Goal: Information Seeking & Learning: Check status

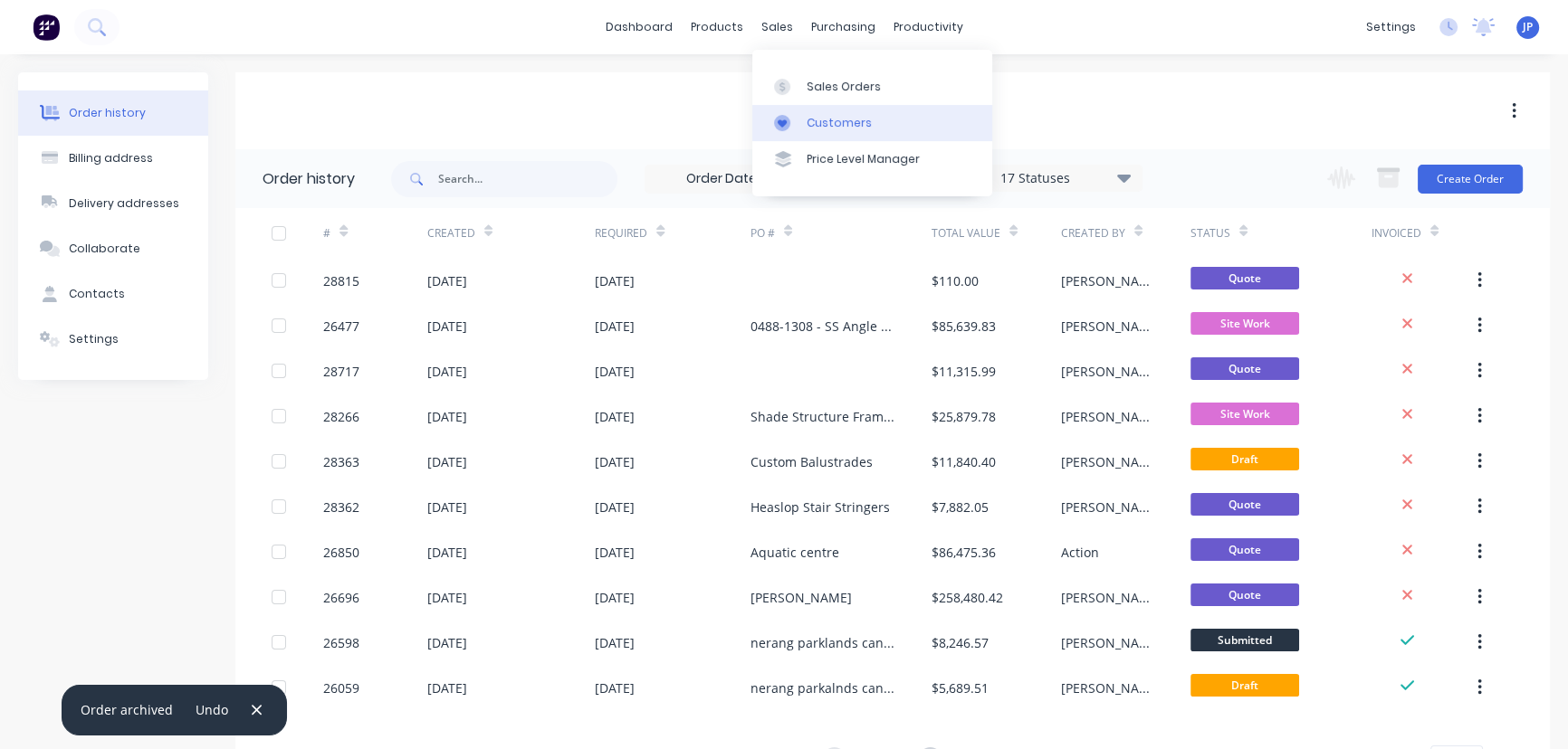
click at [816, 115] on div "Customers" at bounding box center [839, 123] width 65 height 17
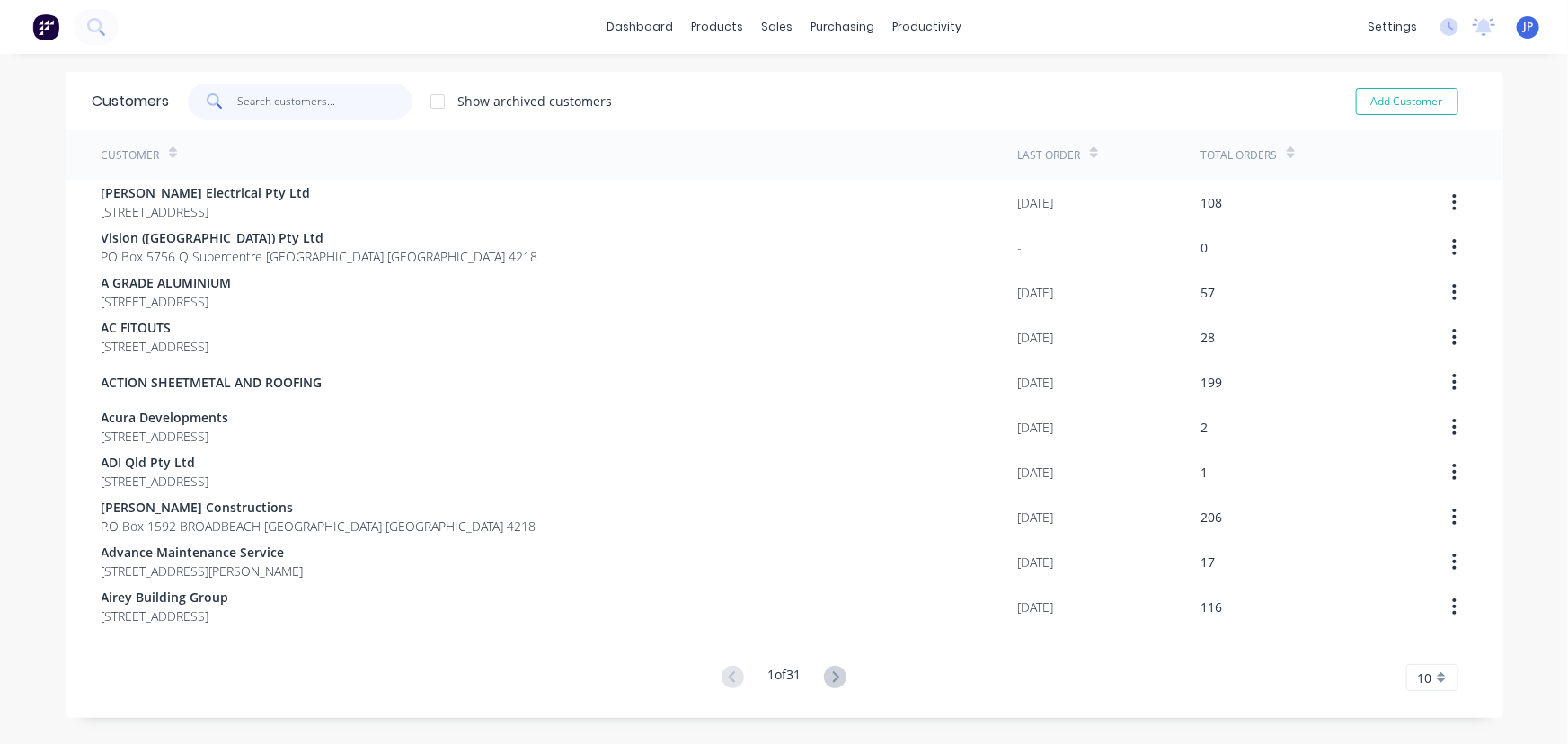
click at [300, 102] on input "text" at bounding box center [325, 101] width 175 height 36
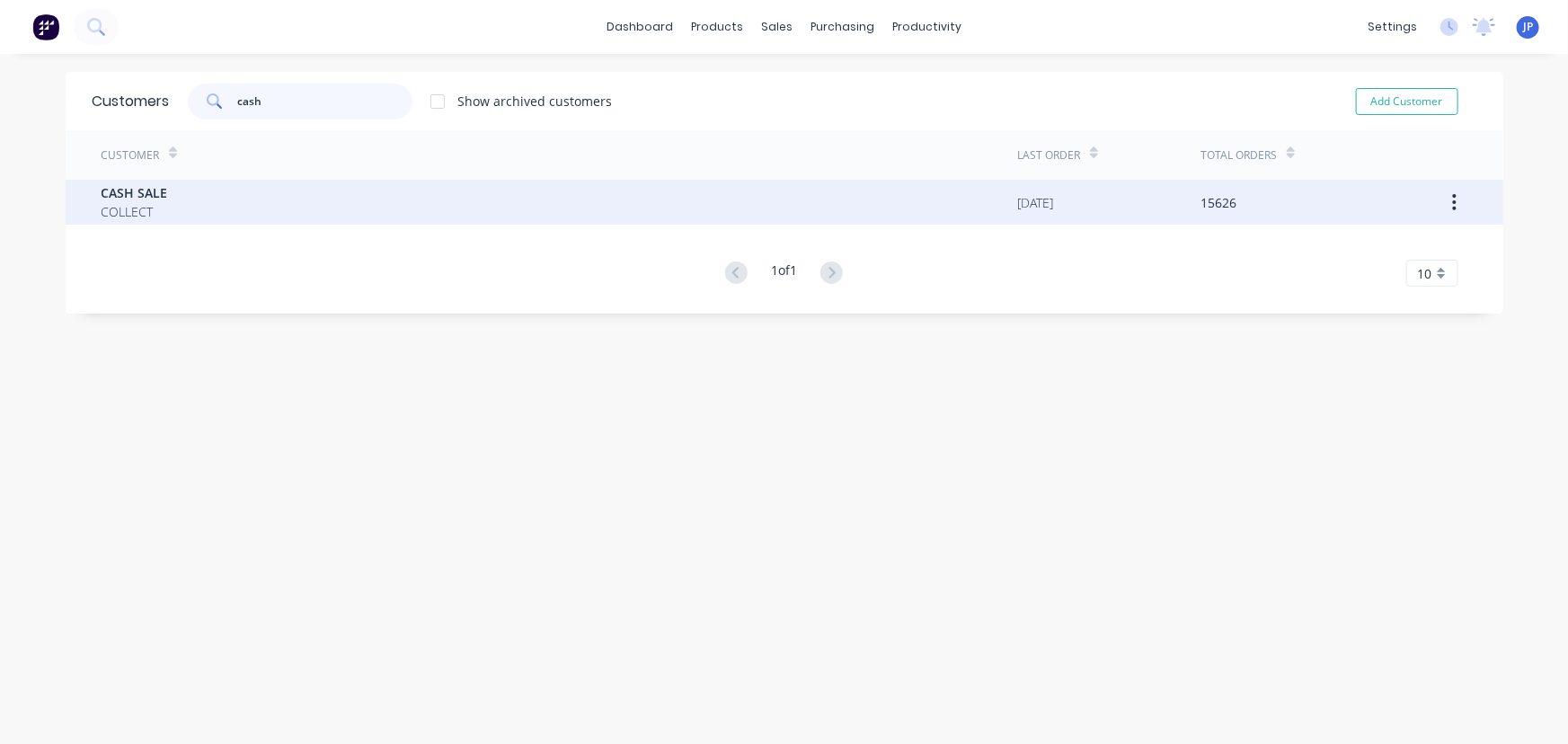
type input "cash"
click at [195, 182] on div "CASH SALE COLLECT" at bounding box center [560, 202] width 917 height 45
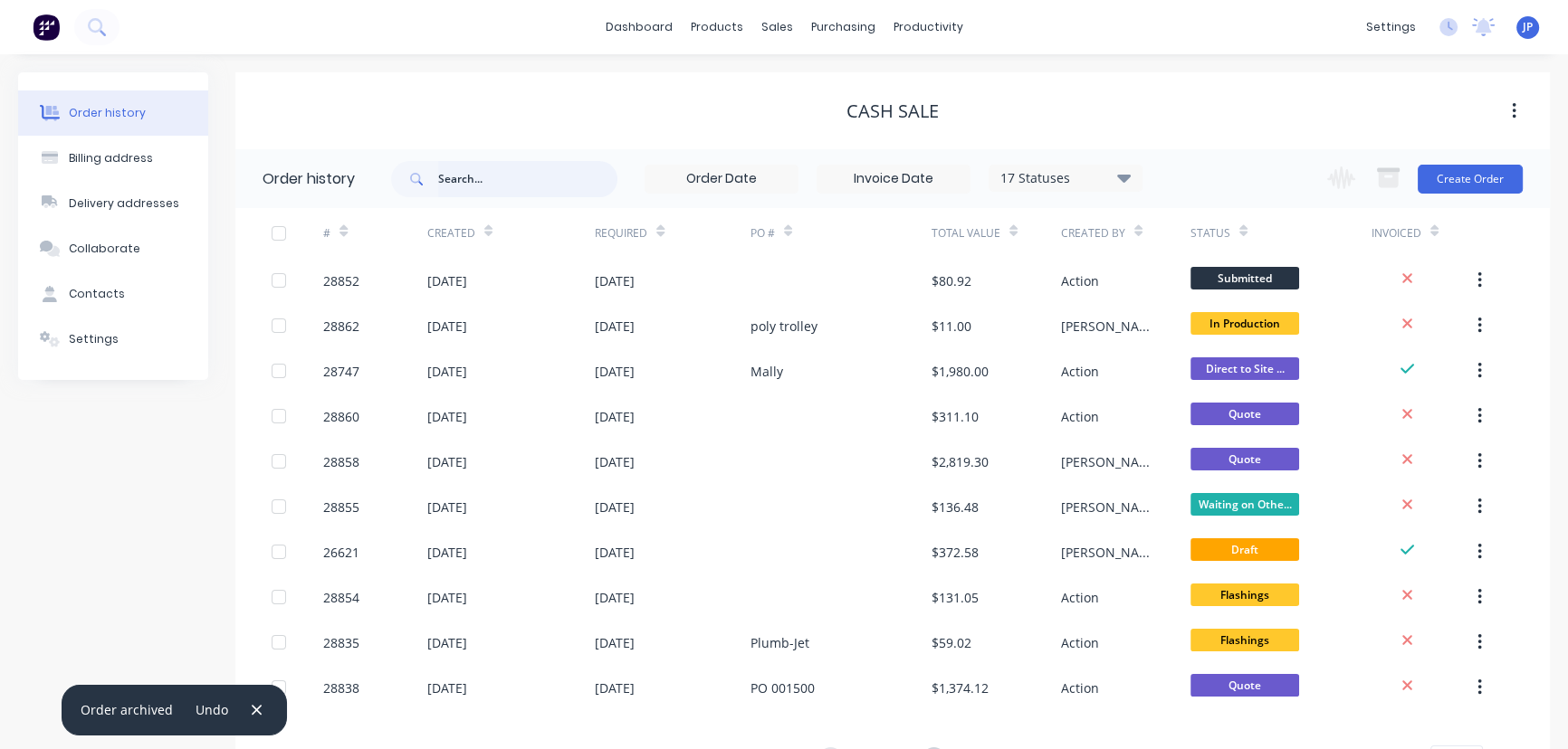
click at [447, 171] on input "text" at bounding box center [527, 179] width 179 height 36
type input "28852"
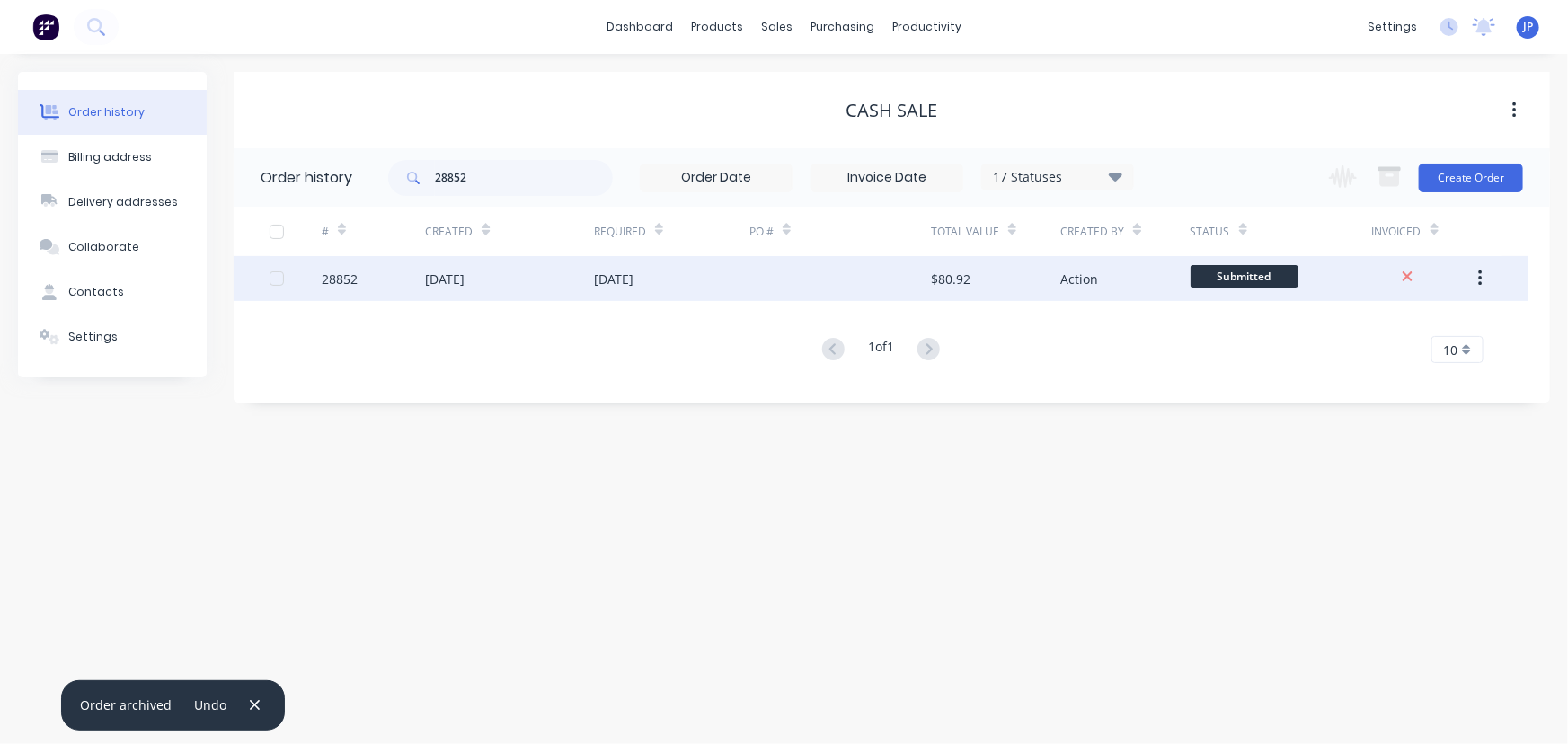
click at [447, 274] on div "[DATE]" at bounding box center [445, 279] width 40 height 19
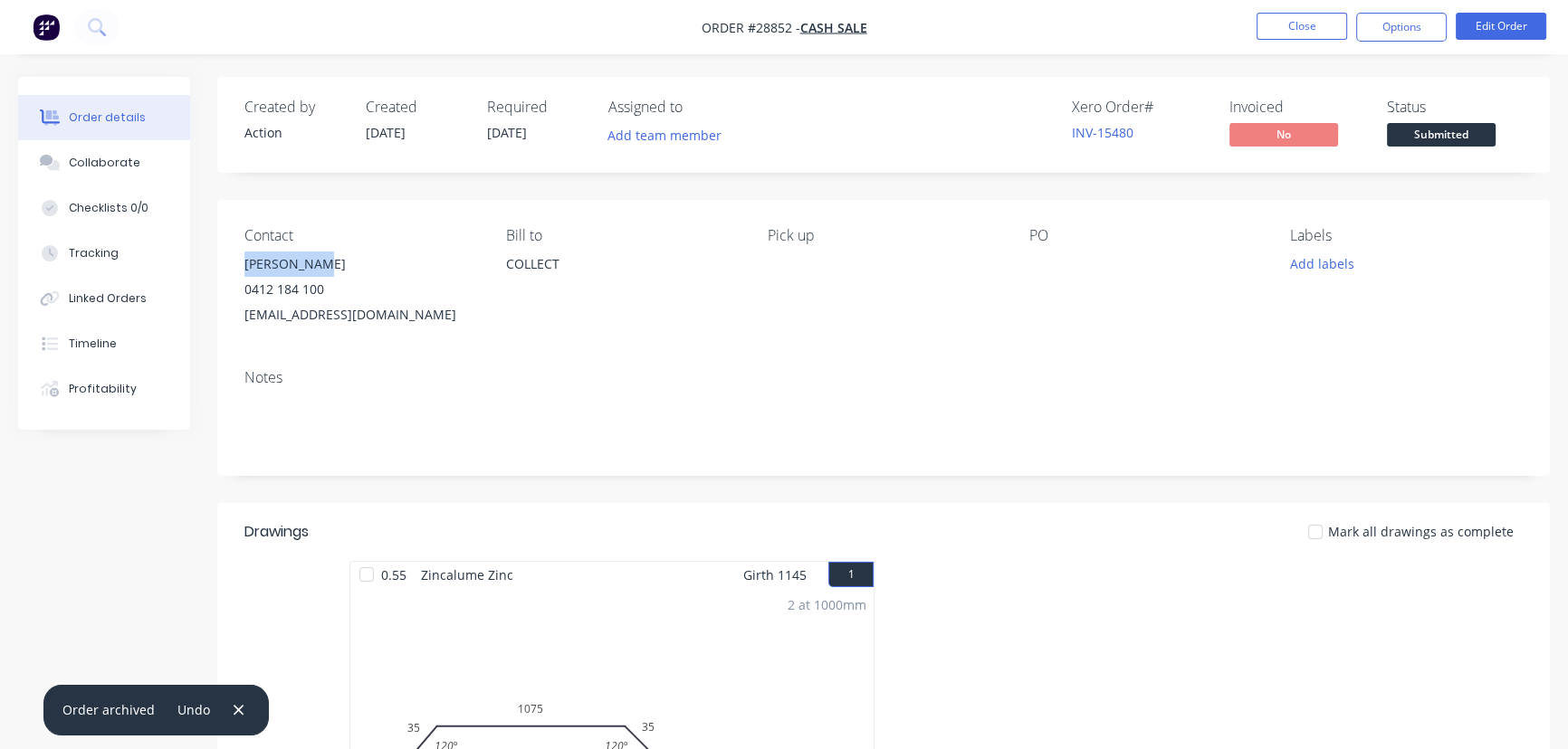
drag, startPoint x: 314, startPoint y: 260, endPoint x: 234, endPoint y: 260, distance: 80.0
click at [234, 260] on div "Contact [PERSON_NAME] [PHONE_NUMBER] [EMAIL_ADDRESS][DOMAIN_NAME] [PERSON_NAME]…" at bounding box center [883, 277] width 1332 height 155
copy div "[PERSON_NAME]"
click at [1383, 32] on button "Options" at bounding box center [1401, 27] width 91 height 29
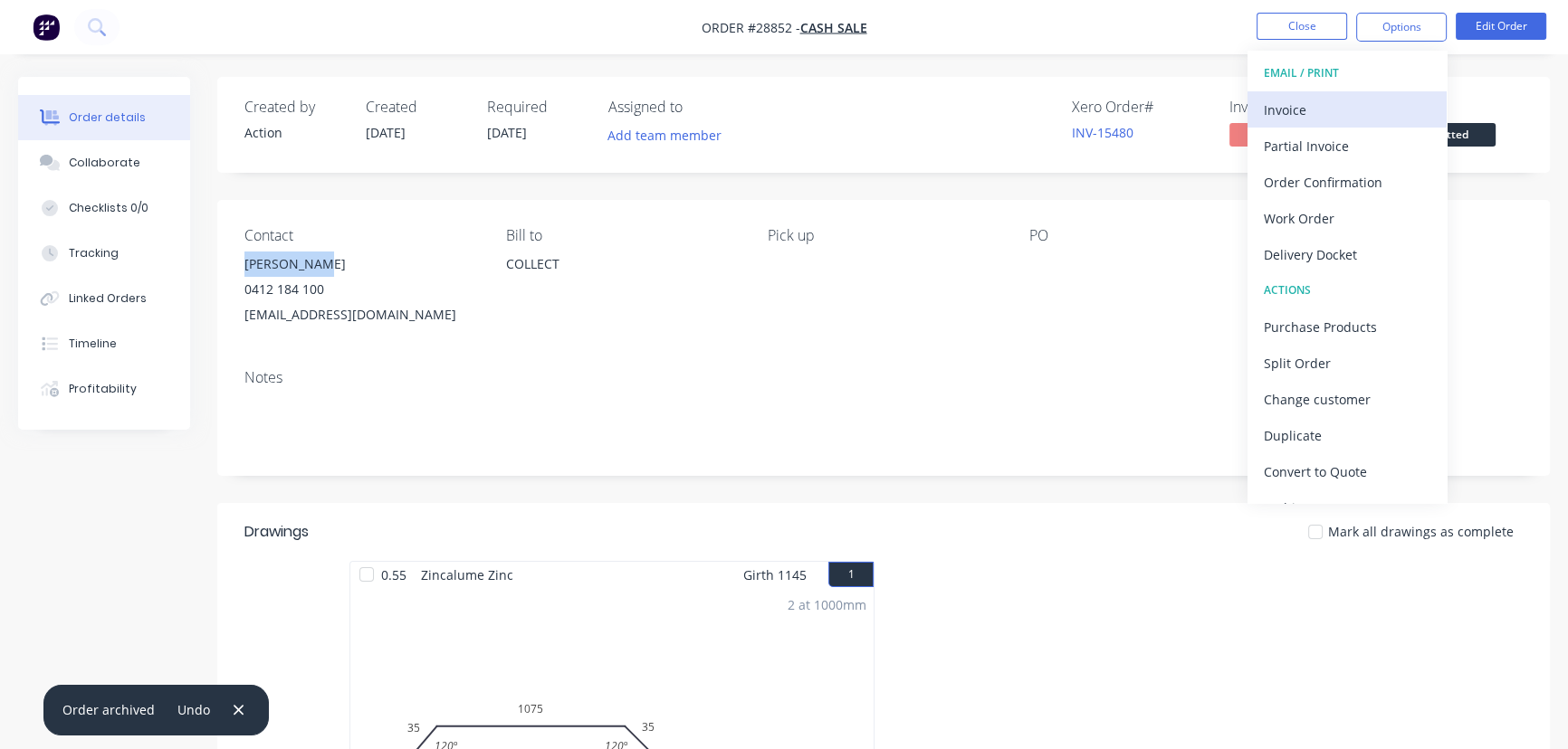
click at [1324, 109] on div "Invoice" at bounding box center [1347, 109] width 167 height 26
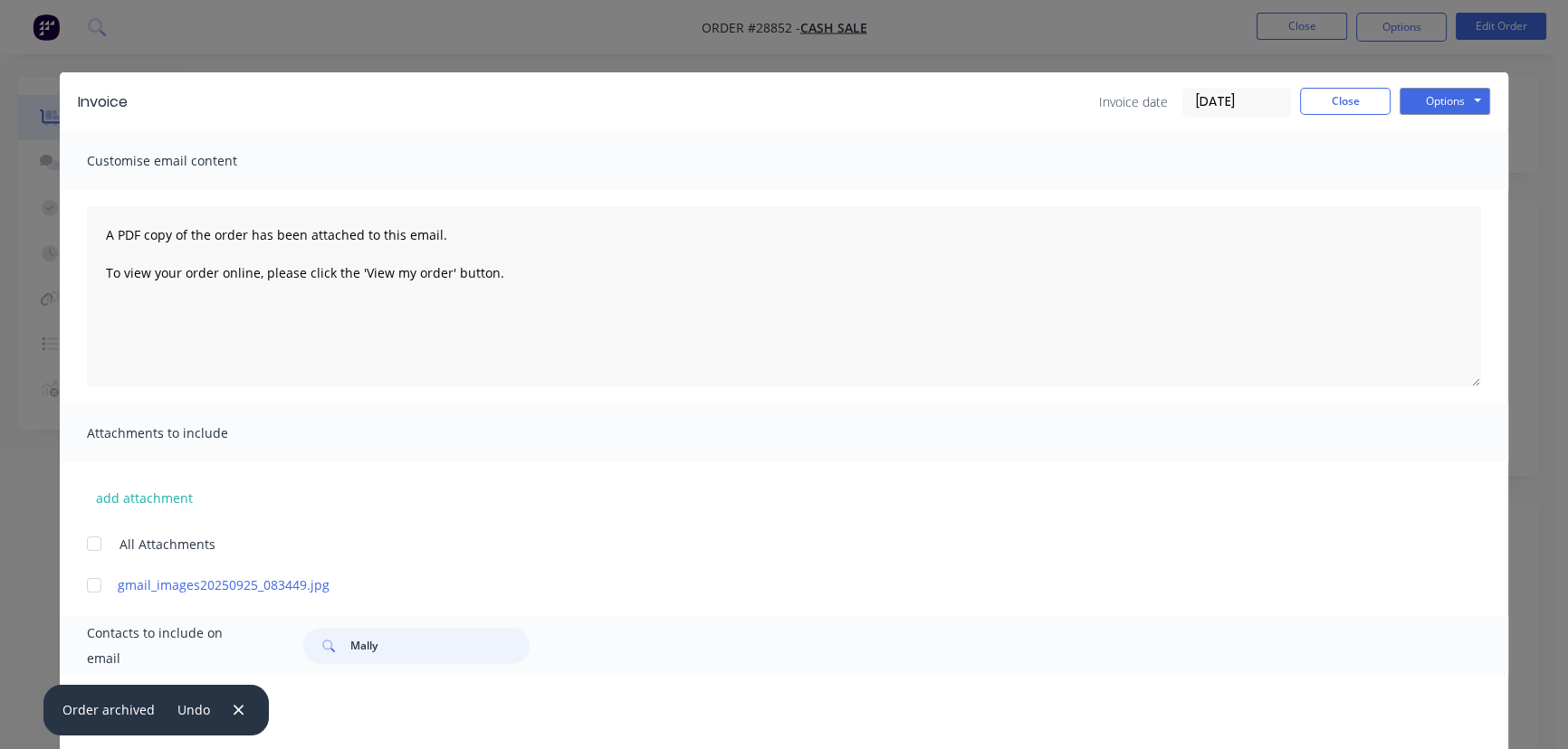
drag, startPoint x: 377, startPoint y: 656, endPoint x: 322, endPoint y: 656, distance: 55.0
click at [322, 656] on div "Mally" at bounding box center [416, 645] width 226 height 36
paste input "[PERSON_NAME]"
type input "[PERSON_NAME]"
click at [234, 709] on icon "button" at bounding box center [238, 709] width 10 height 10
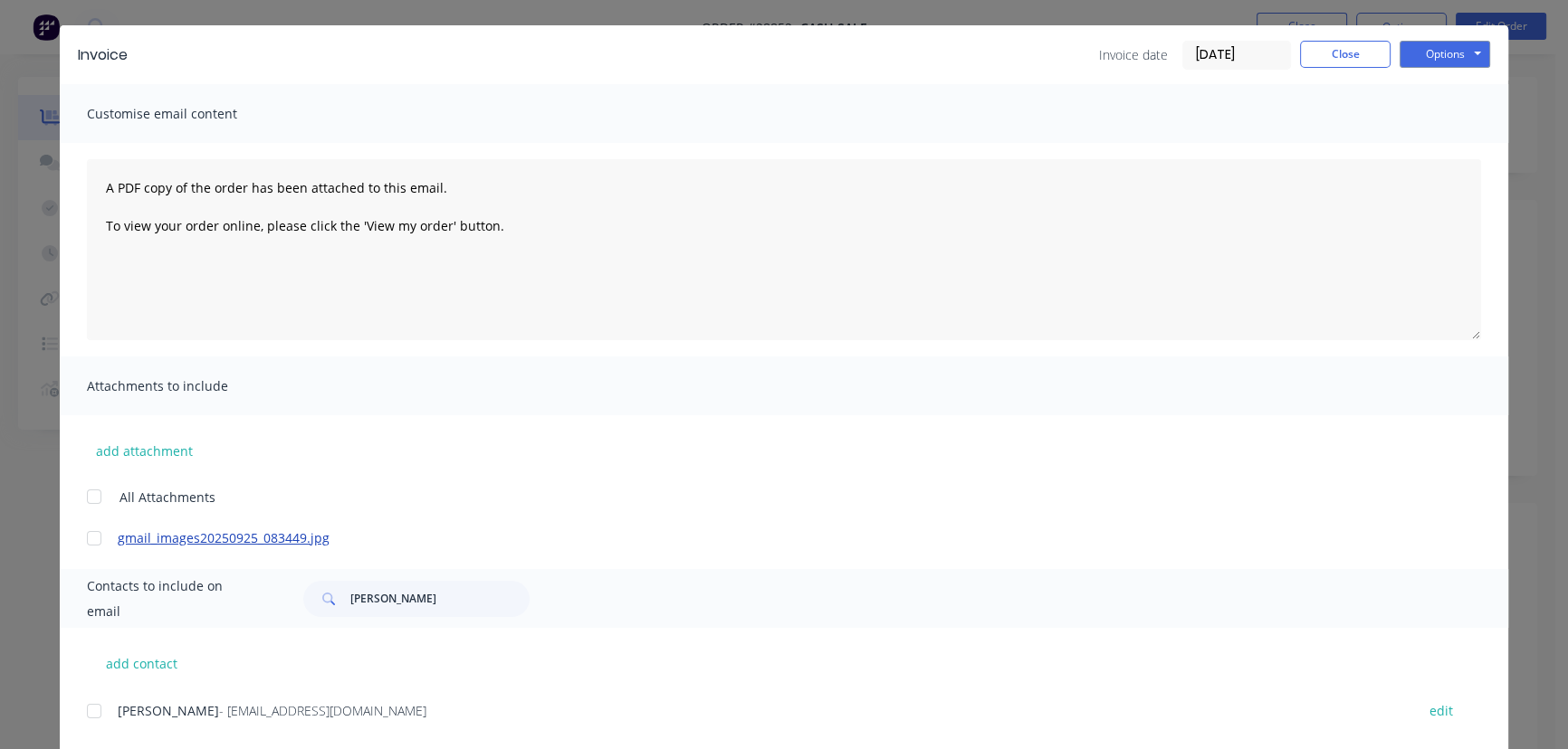
scroll to position [90, 0]
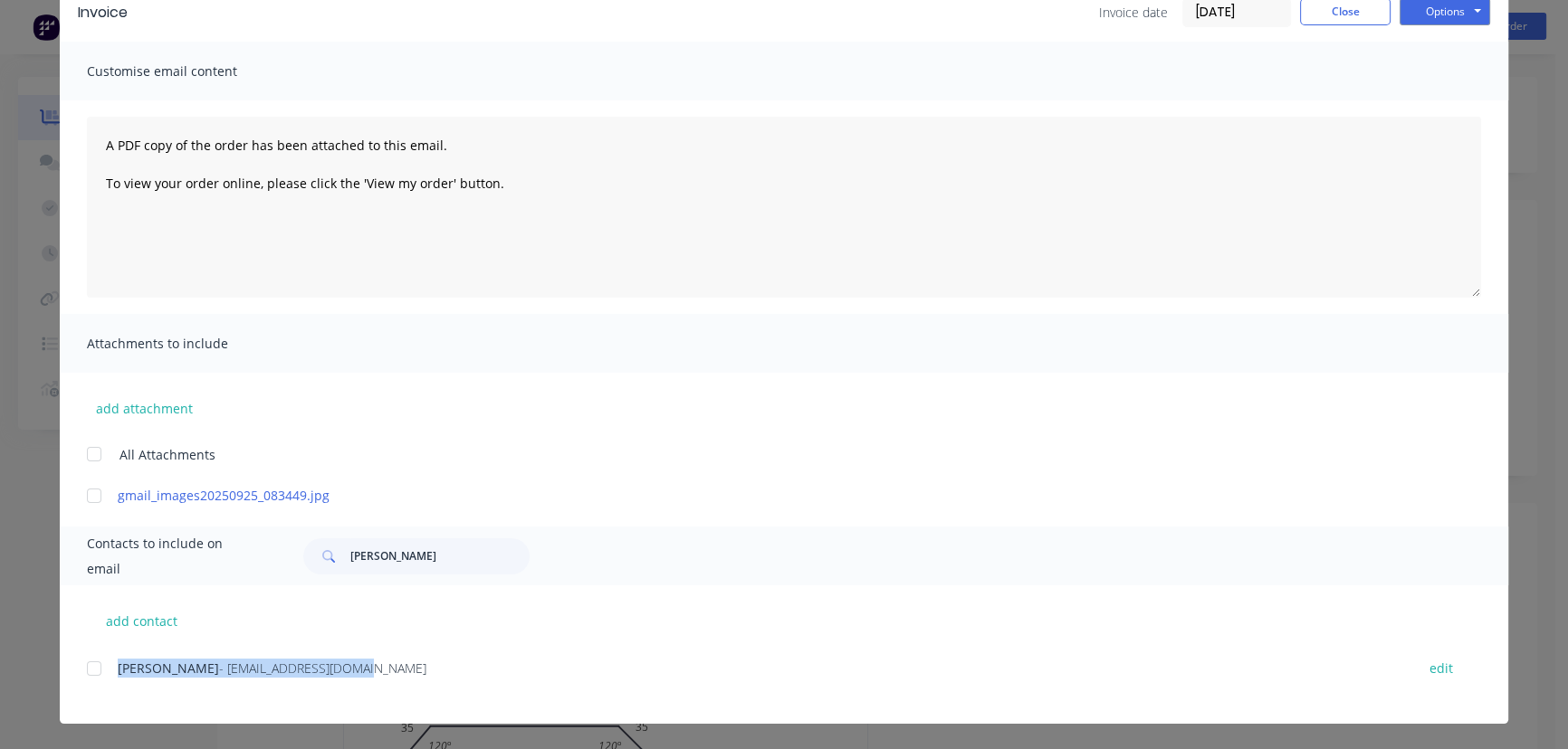
drag, startPoint x: 331, startPoint y: 679, endPoint x: 114, endPoint y: 681, distance: 217.0
click at [114, 681] on div "[PERSON_NAME] - [EMAIL_ADDRESS][DOMAIN_NAME] edit" at bounding box center [797, 679] width 1421 height 46
copy div "[PERSON_NAME] - [EMAIL_ADDRESS][DOMAIN_NAME]"
click at [1418, 12] on button "Options" at bounding box center [1445, 11] width 91 height 27
click at [1420, 69] on button "Print" at bounding box center [1457, 73] width 116 height 30
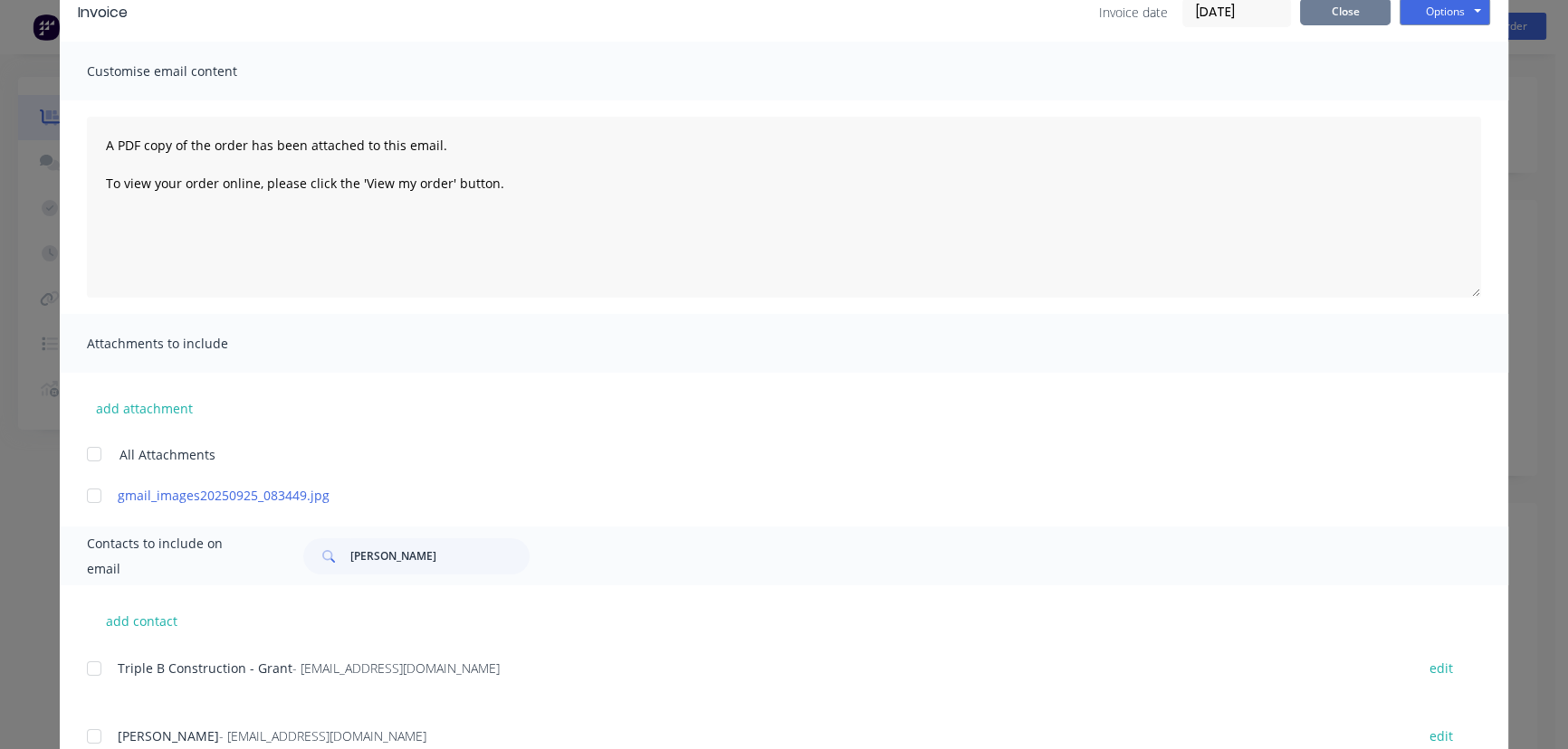
click at [1330, 13] on button "Close" at bounding box center [1345, 11] width 91 height 27
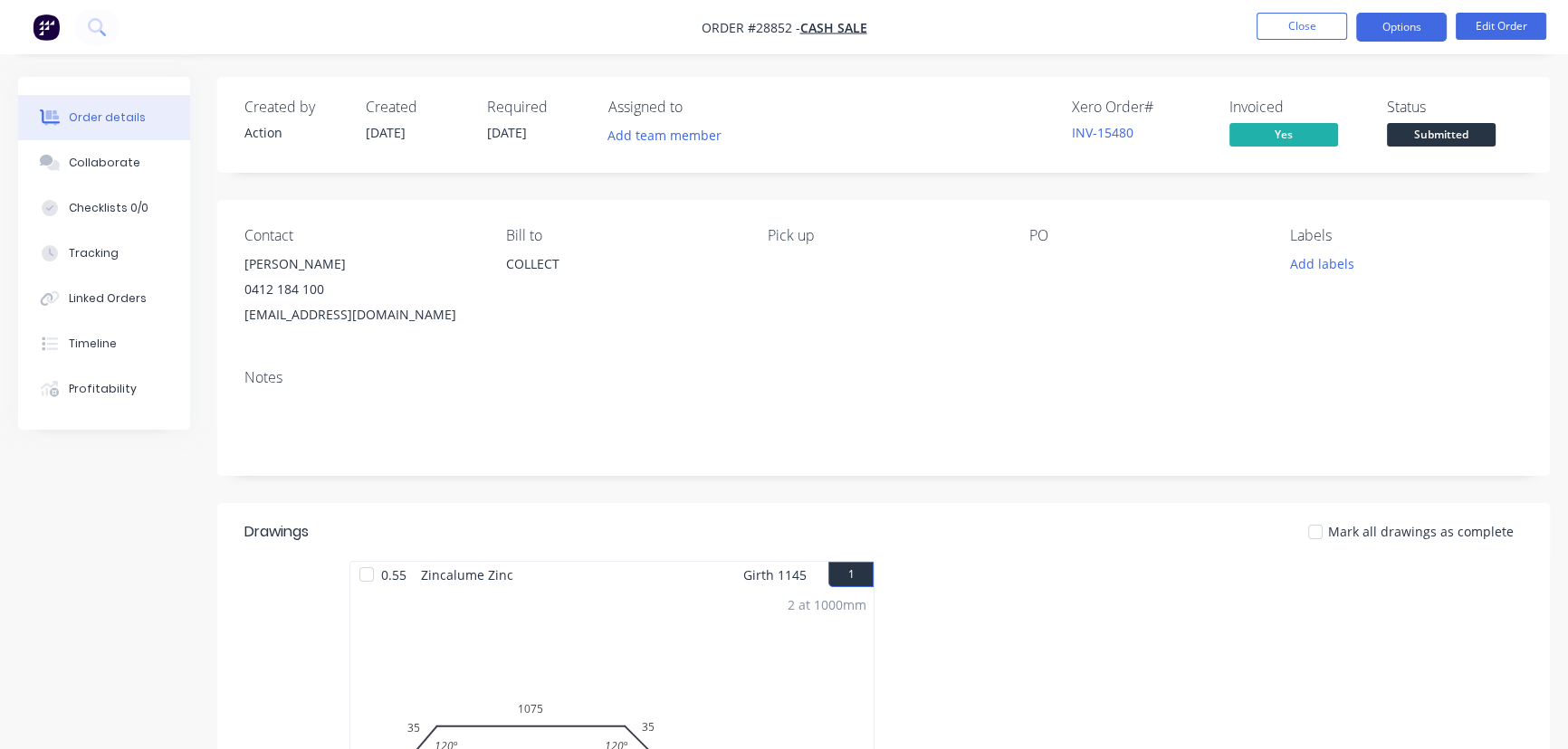
click at [1399, 27] on button "Options" at bounding box center [1401, 27] width 91 height 29
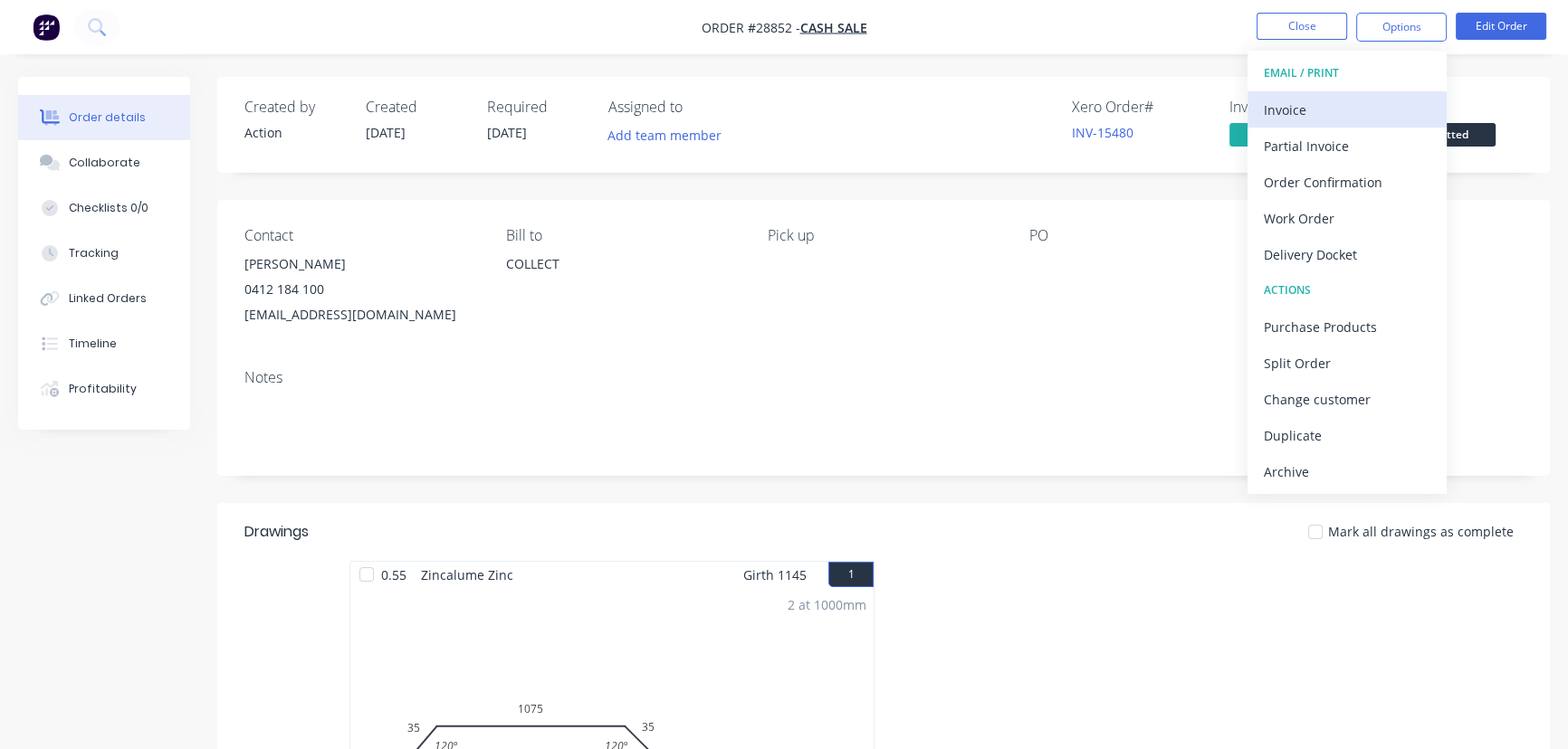
click at [1331, 108] on div "Invoice" at bounding box center [1347, 109] width 167 height 26
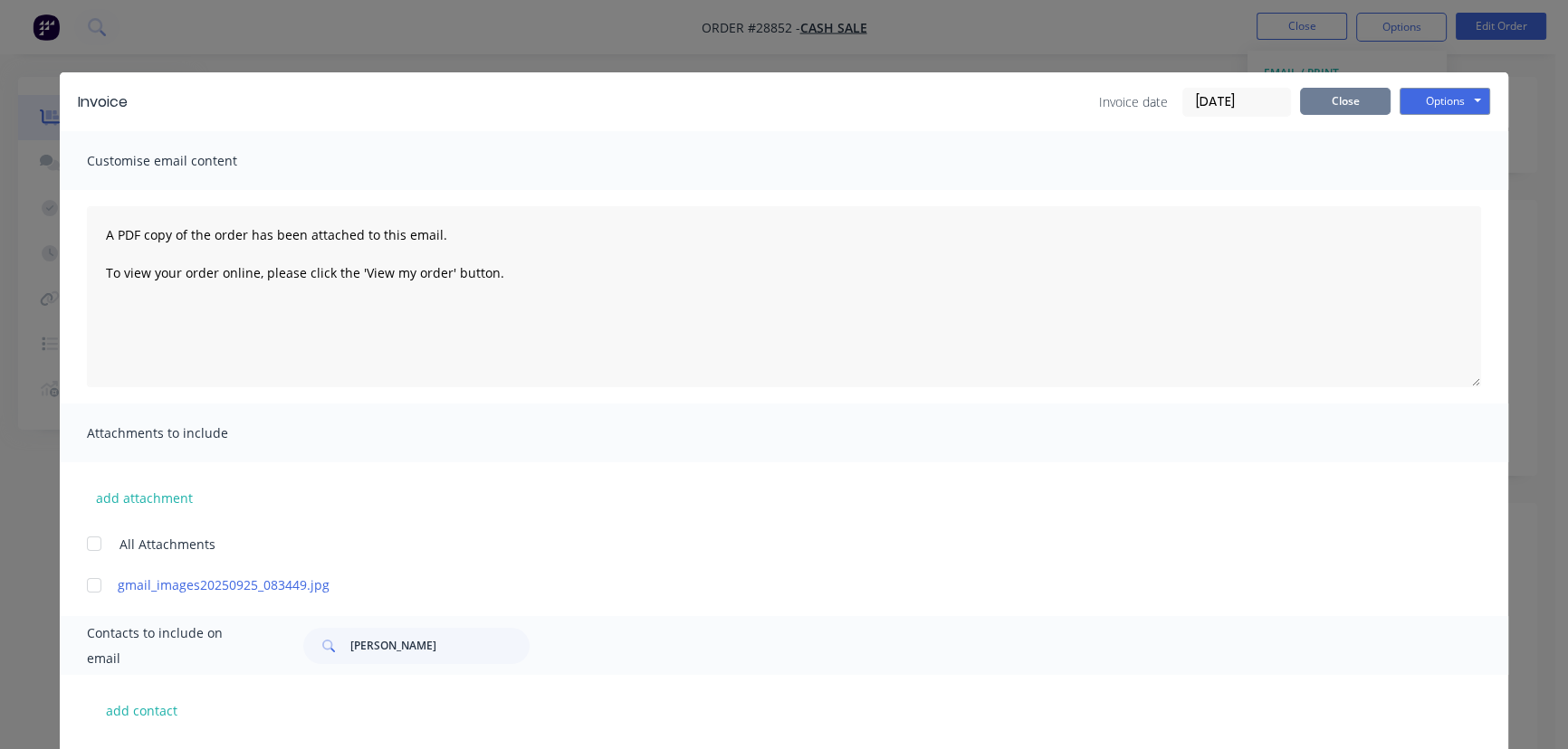
click at [1345, 100] on button "Close" at bounding box center [1345, 101] width 91 height 27
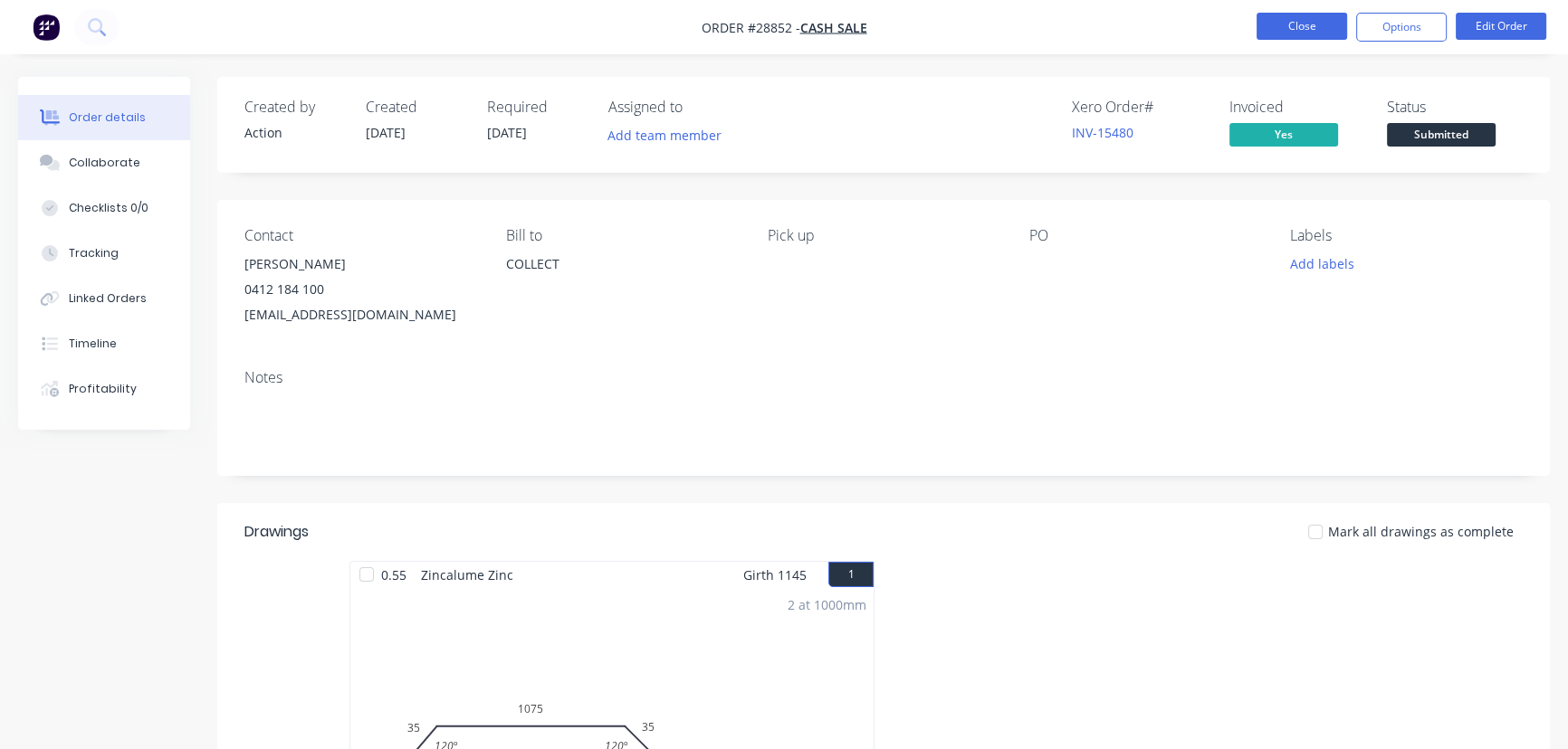
click at [1302, 32] on button "Close" at bounding box center [1302, 26] width 91 height 27
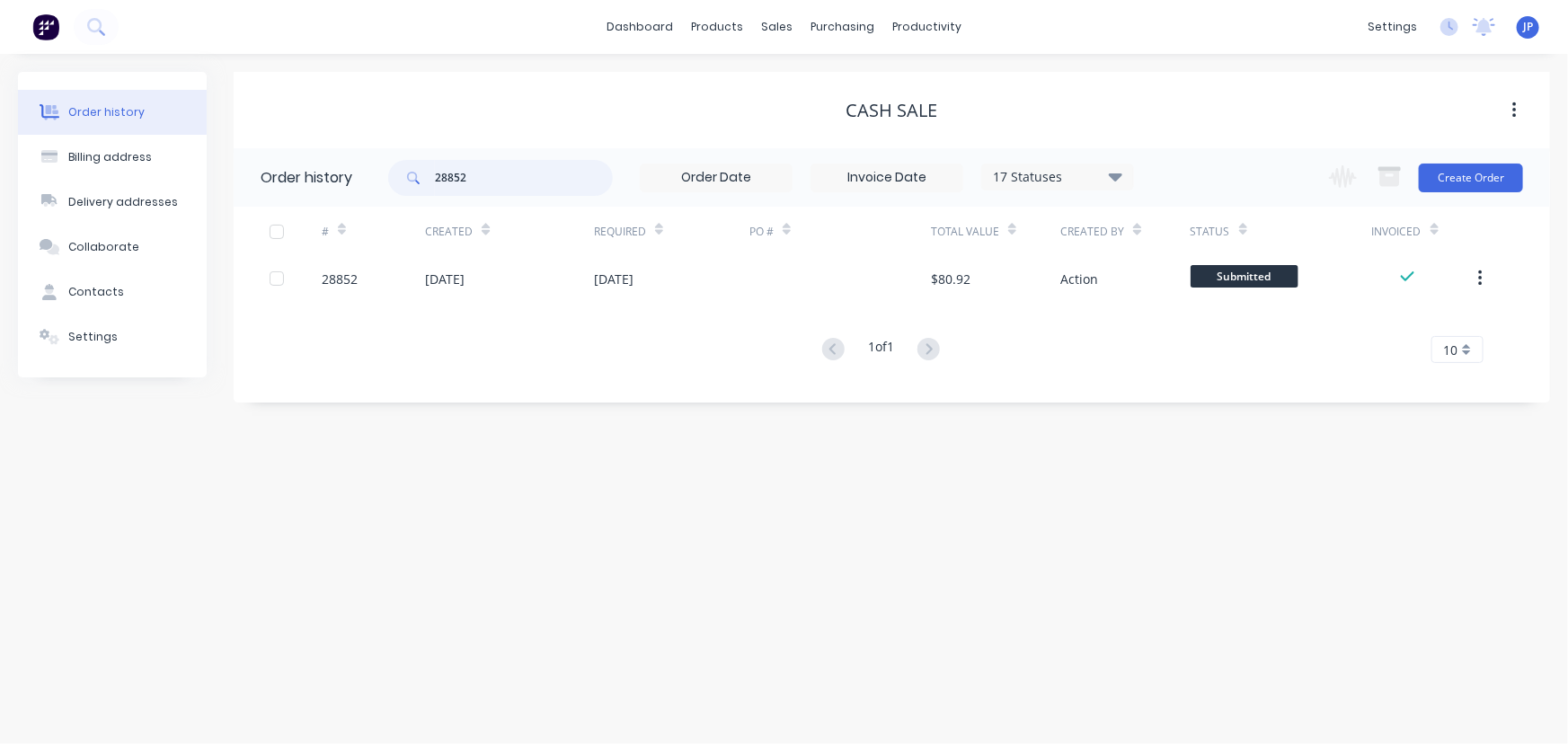
drag, startPoint x: 489, startPoint y: 177, endPoint x: 367, endPoint y: 190, distance: 122.7
click at [367, 190] on header "Order history 28852 17 Statuses Invoice Status Invoiced Not Invoiced Partial Or…" at bounding box center [892, 177] width 1317 height 58
type input "28854"
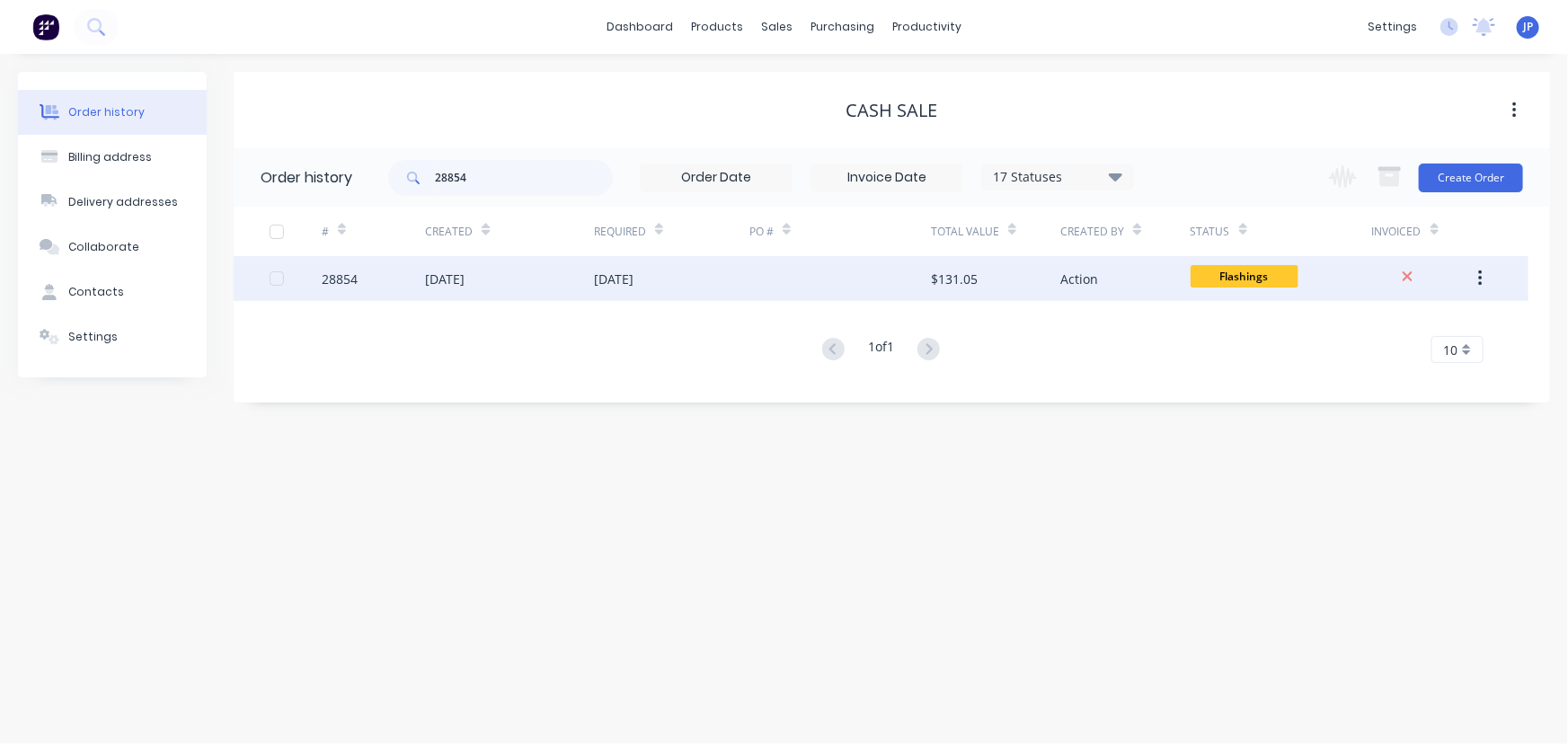
click at [437, 274] on div "[DATE]" at bounding box center [445, 279] width 40 height 19
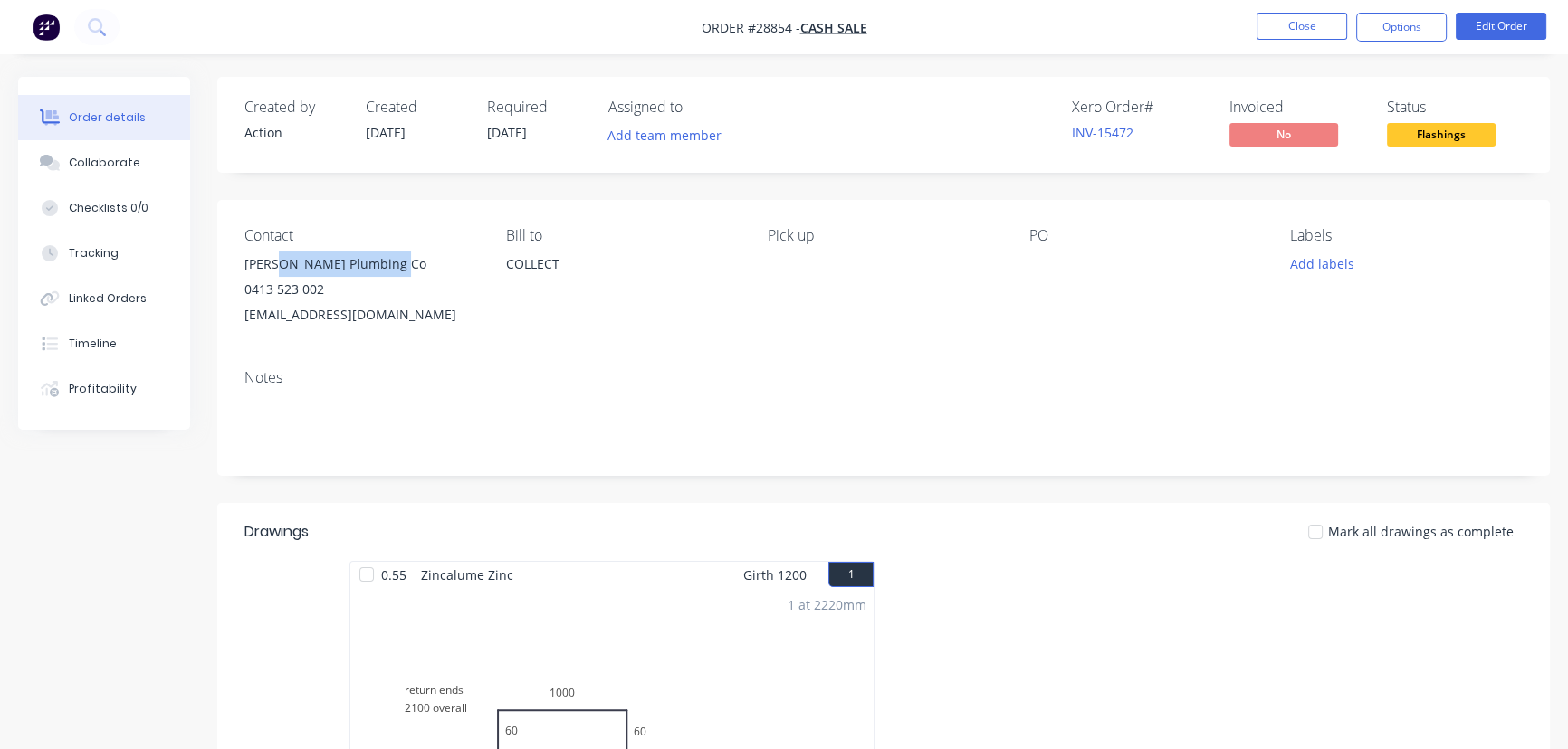
drag, startPoint x: 400, startPoint y: 267, endPoint x: 275, endPoint y: 269, distance: 125.0
click at [275, 269] on div "[PERSON_NAME] Plumbing Co" at bounding box center [361, 263] width 233 height 25
copy div "Antrim Plumbing Co"
click at [1382, 23] on button "Options" at bounding box center [1401, 27] width 91 height 29
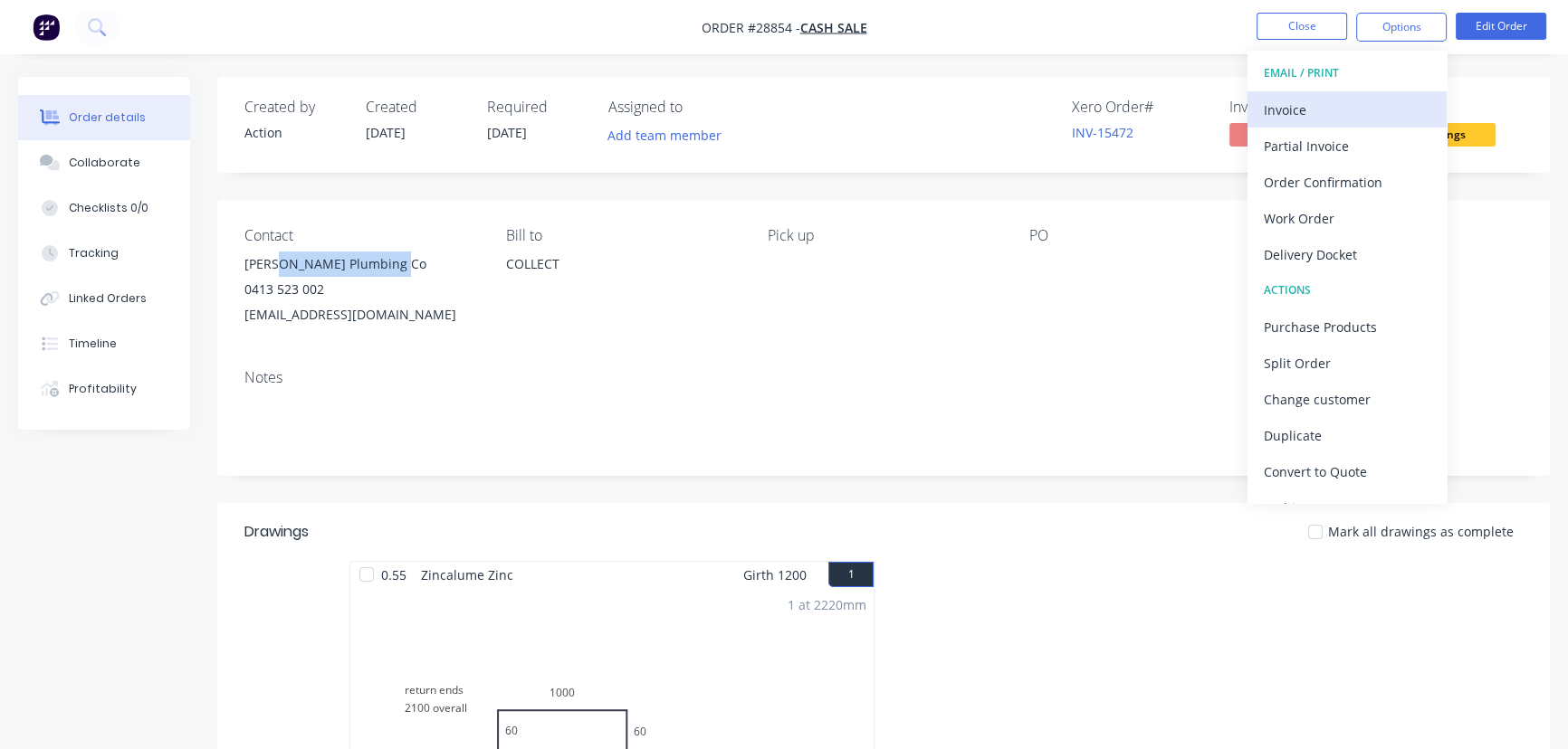
click at [1311, 111] on div "Invoice" at bounding box center [1347, 109] width 167 height 26
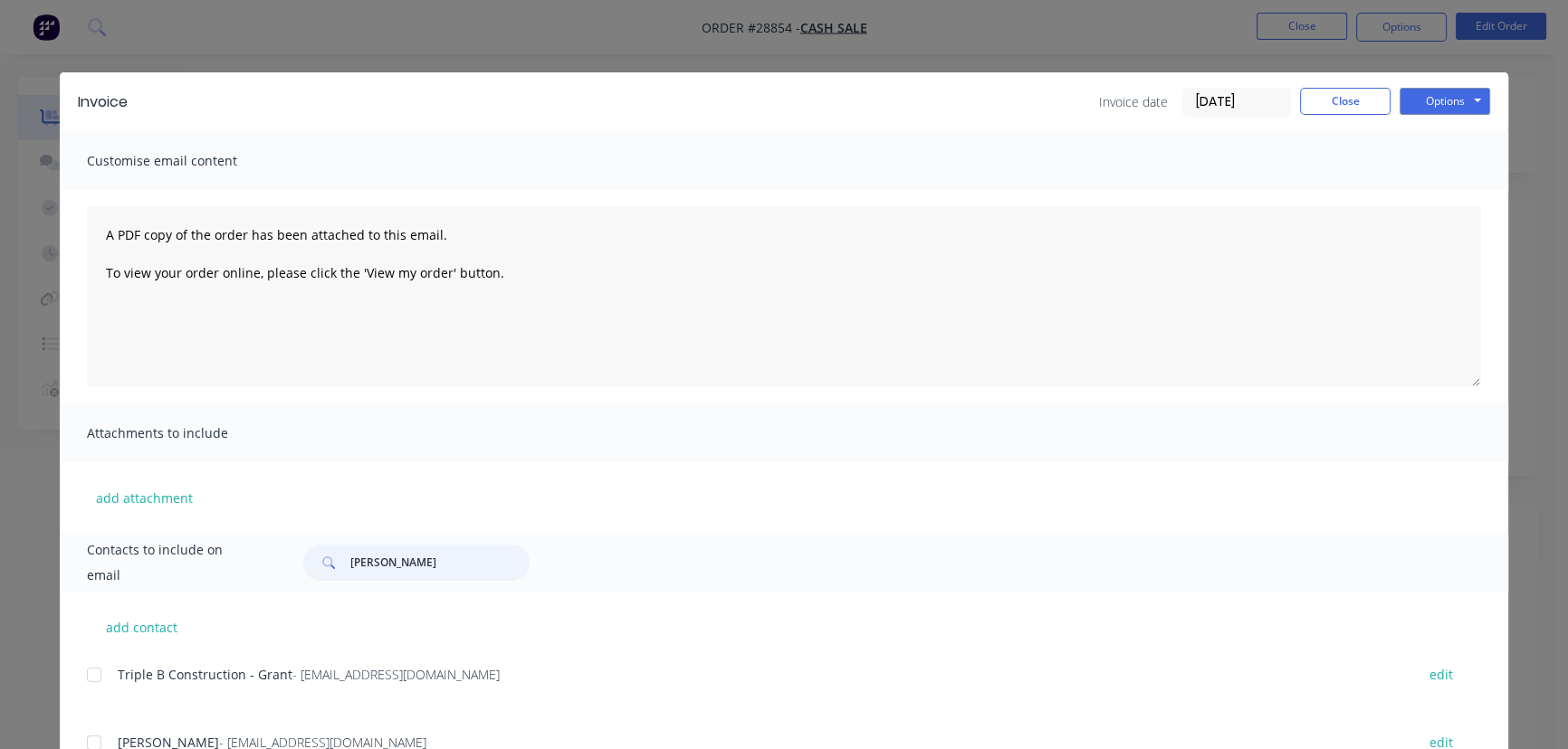
drag, startPoint x: 414, startPoint y: 565, endPoint x: 315, endPoint y: 559, distance: 99.2
click at [315, 559] on div "[PERSON_NAME]" at bounding box center [416, 563] width 226 height 36
paste input "Antrim Plumbing Co"
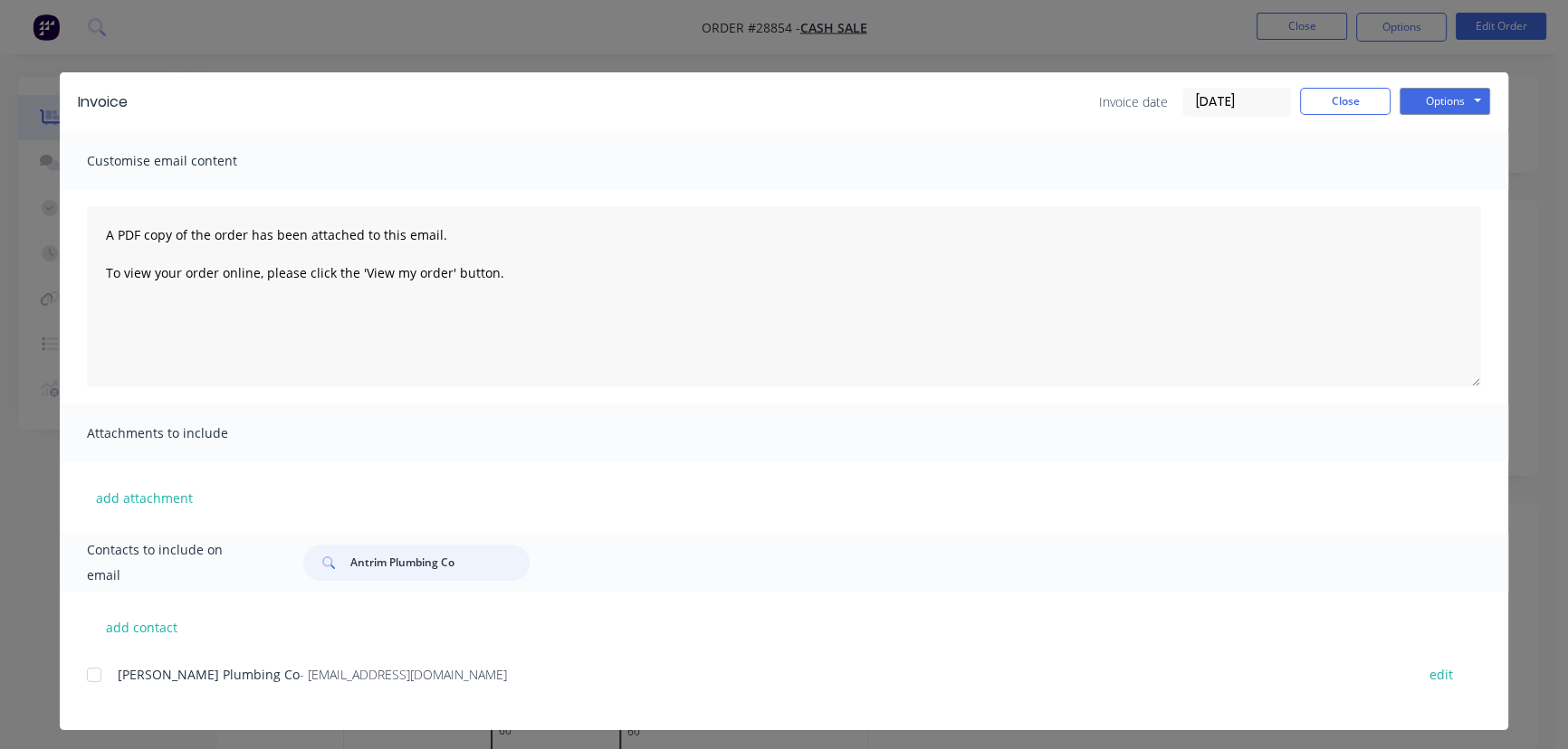
type input "Antrim Plumbing Co"
drag, startPoint x: 460, startPoint y: 682, endPoint x: 146, endPoint y: 686, distance: 314.0
click at [146, 686] on div "[PERSON_NAME]-Antrim Plumbing Co - [EMAIL_ADDRESS][DOMAIN_NAME] edit" at bounding box center [797, 675] width 1421 height 24
copy div "Antrim Plumbing Co - [EMAIL_ADDRESS][DOMAIN_NAME]"
click at [1458, 98] on button "Options" at bounding box center [1445, 101] width 91 height 27
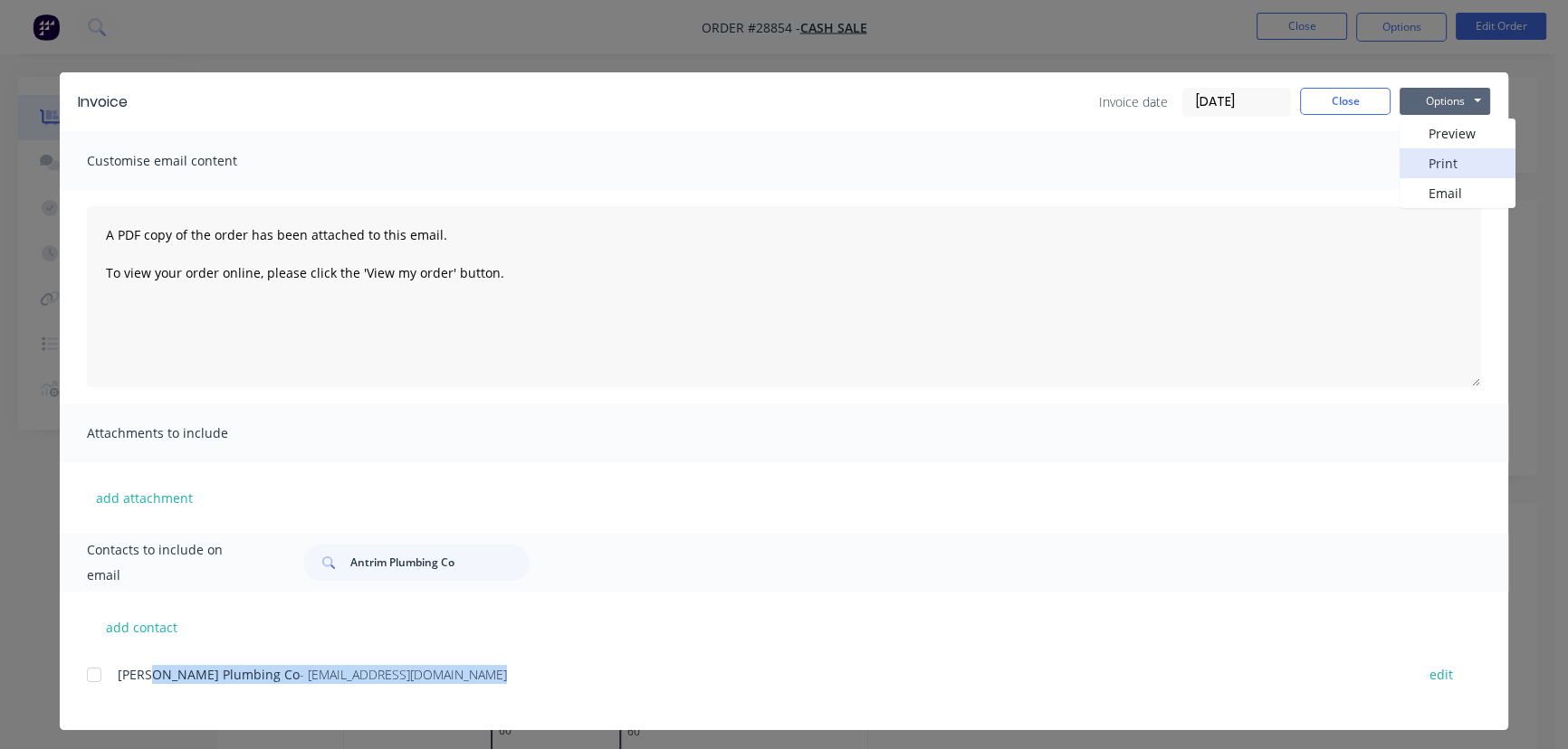
click at [1437, 158] on button "Print" at bounding box center [1457, 163] width 116 height 30
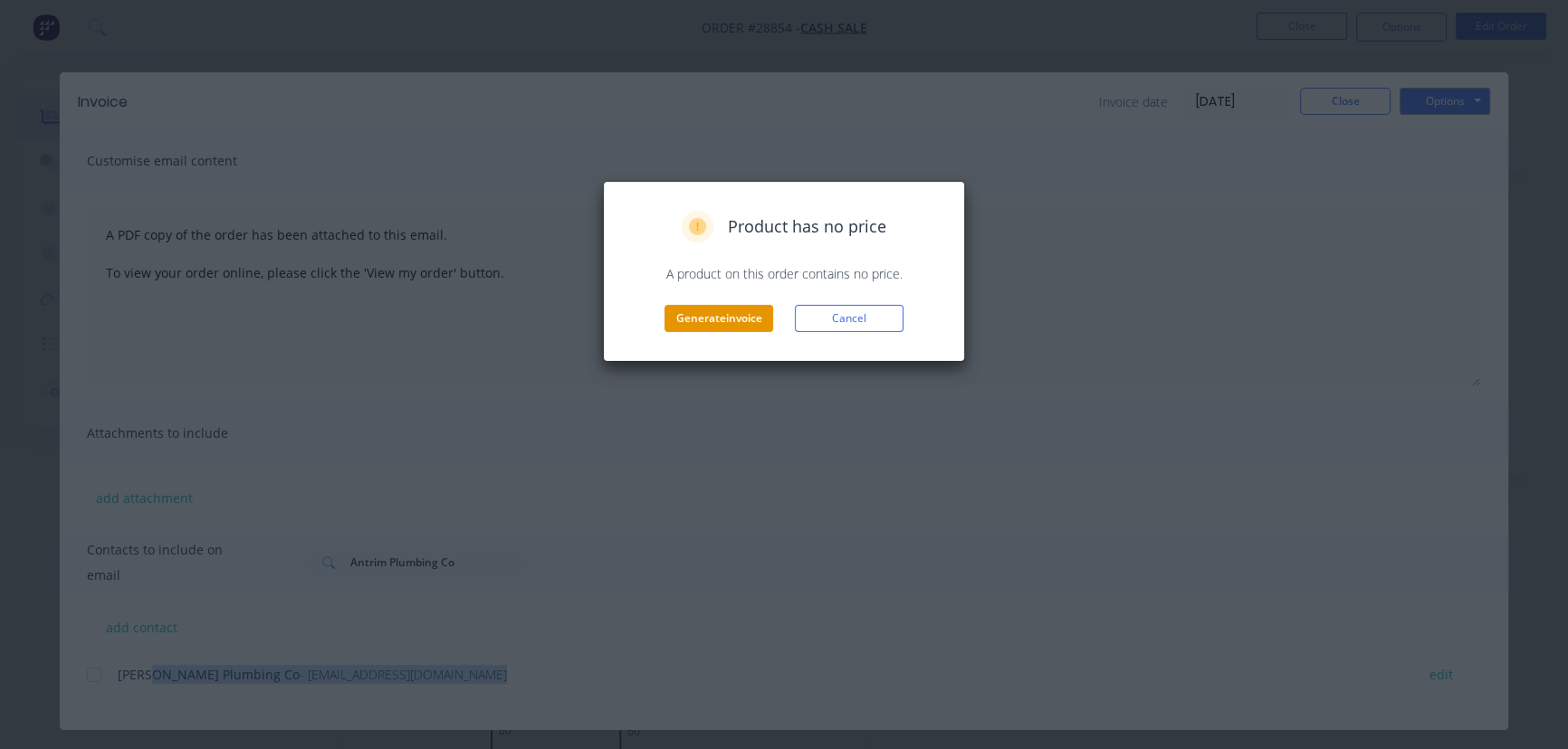
click at [733, 325] on button "Generate invoice" at bounding box center [719, 318] width 108 height 27
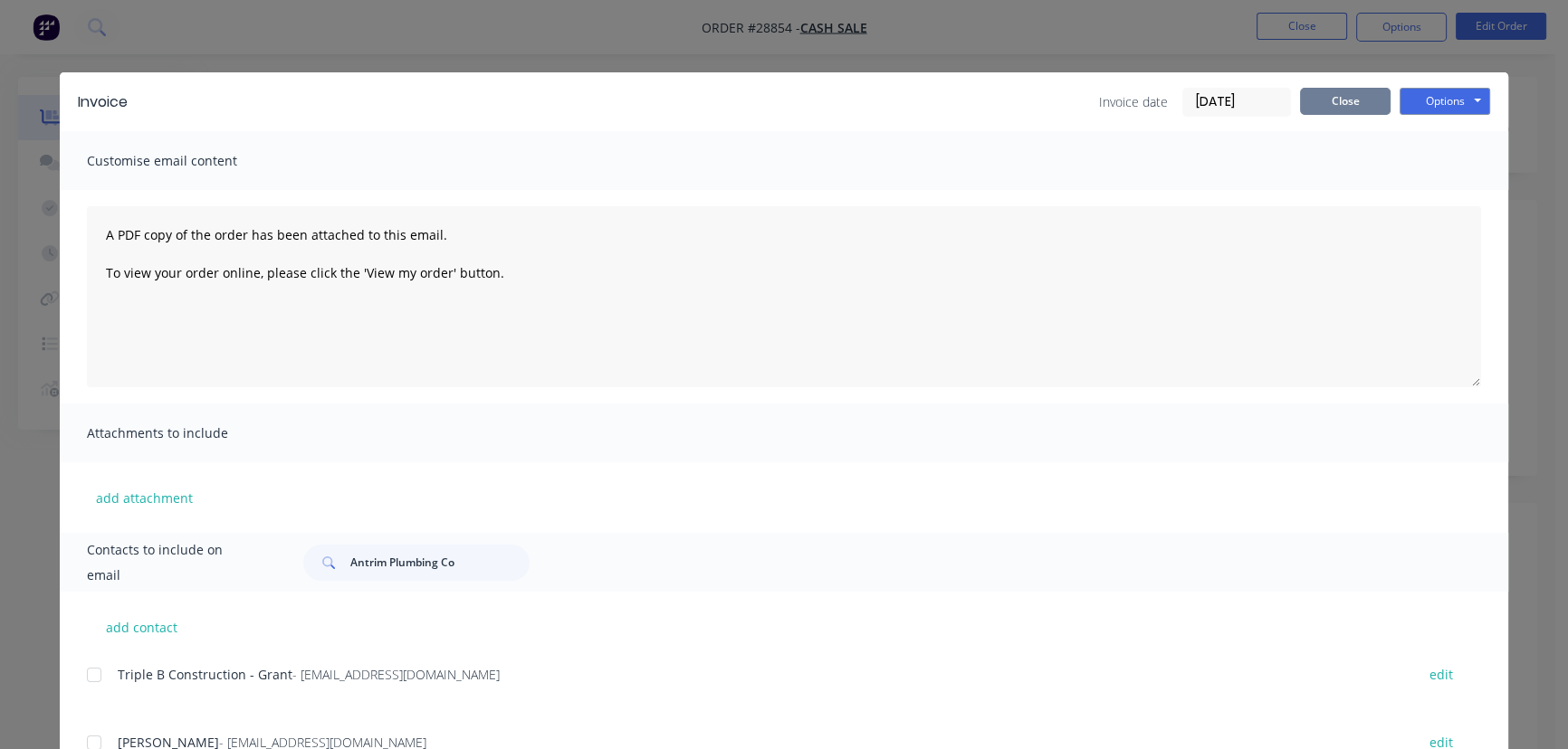
click at [1315, 102] on button "Close" at bounding box center [1345, 101] width 91 height 27
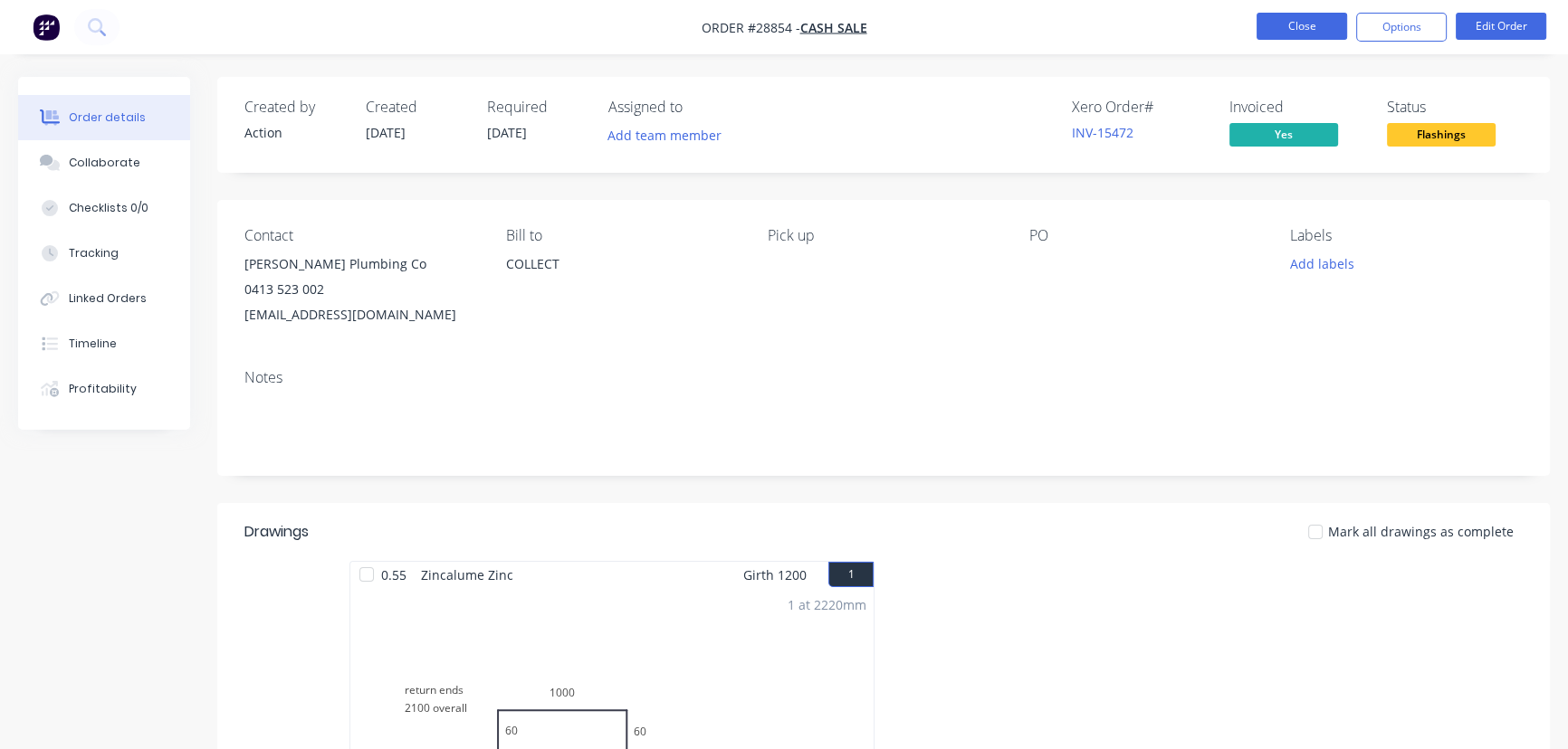
click at [1323, 26] on button "Close" at bounding box center [1302, 26] width 91 height 27
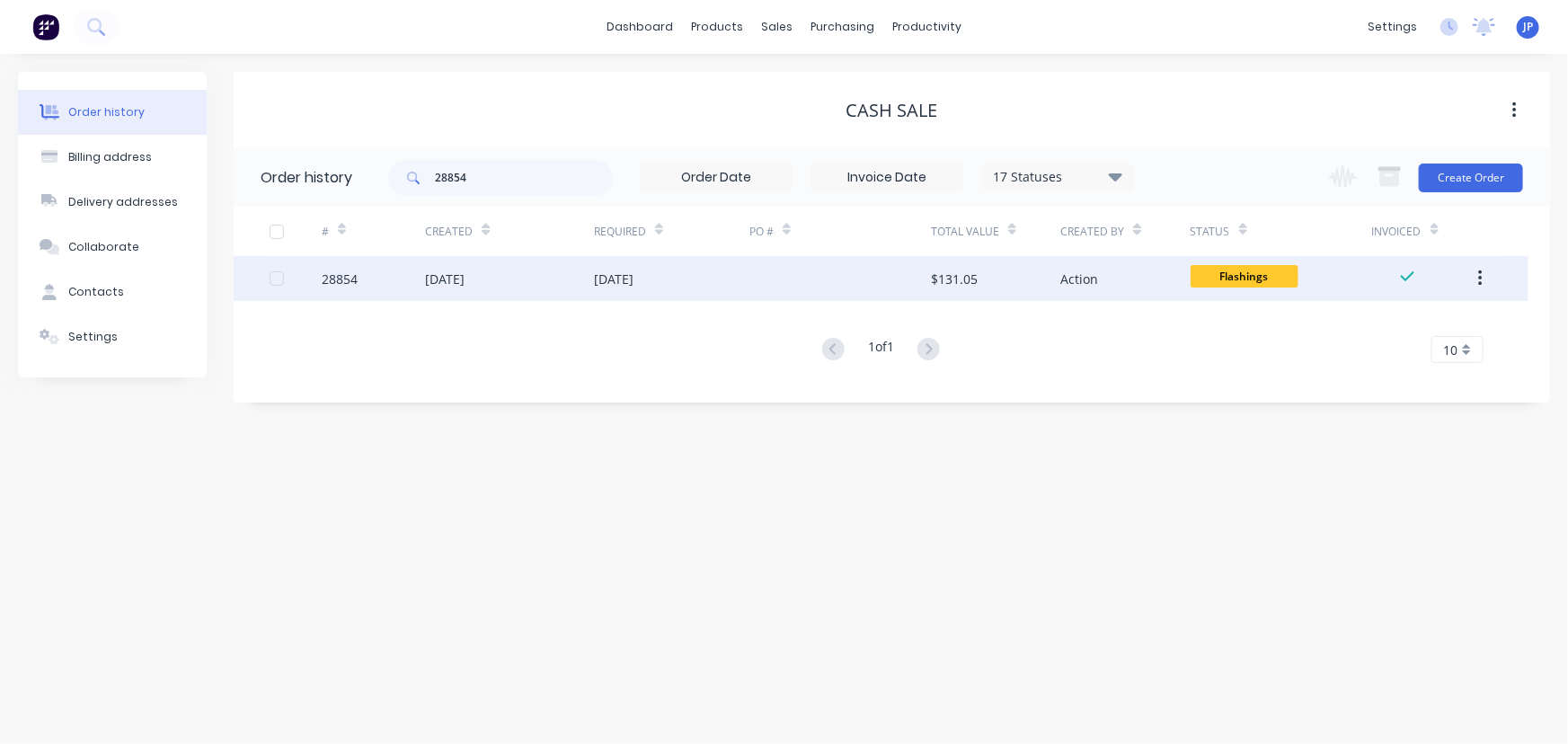
click at [456, 273] on div "[DATE]" at bounding box center [445, 279] width 40 height 19
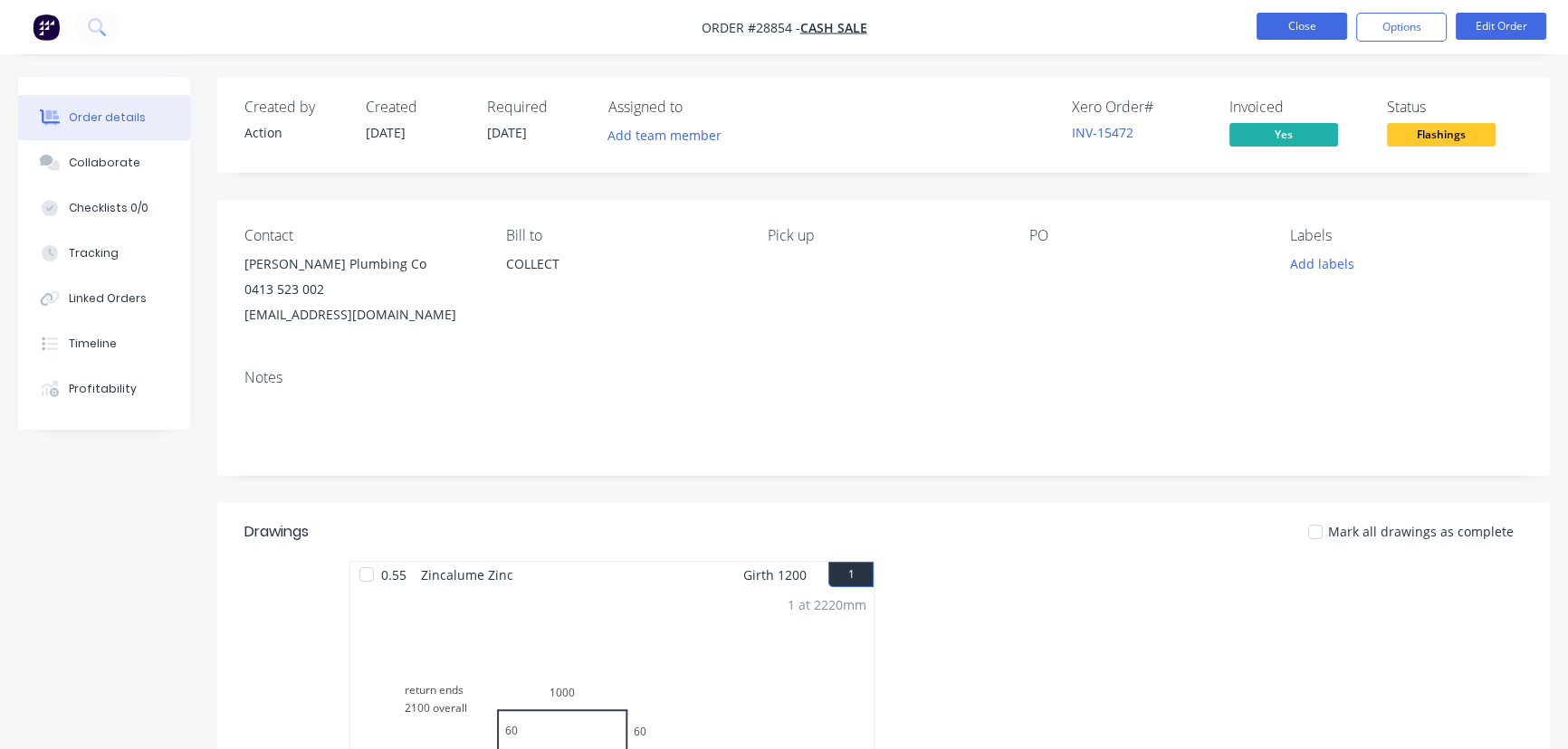
click at [1307, 36] on button "Close" at bounding box center [1302, 26] width 91 height 27
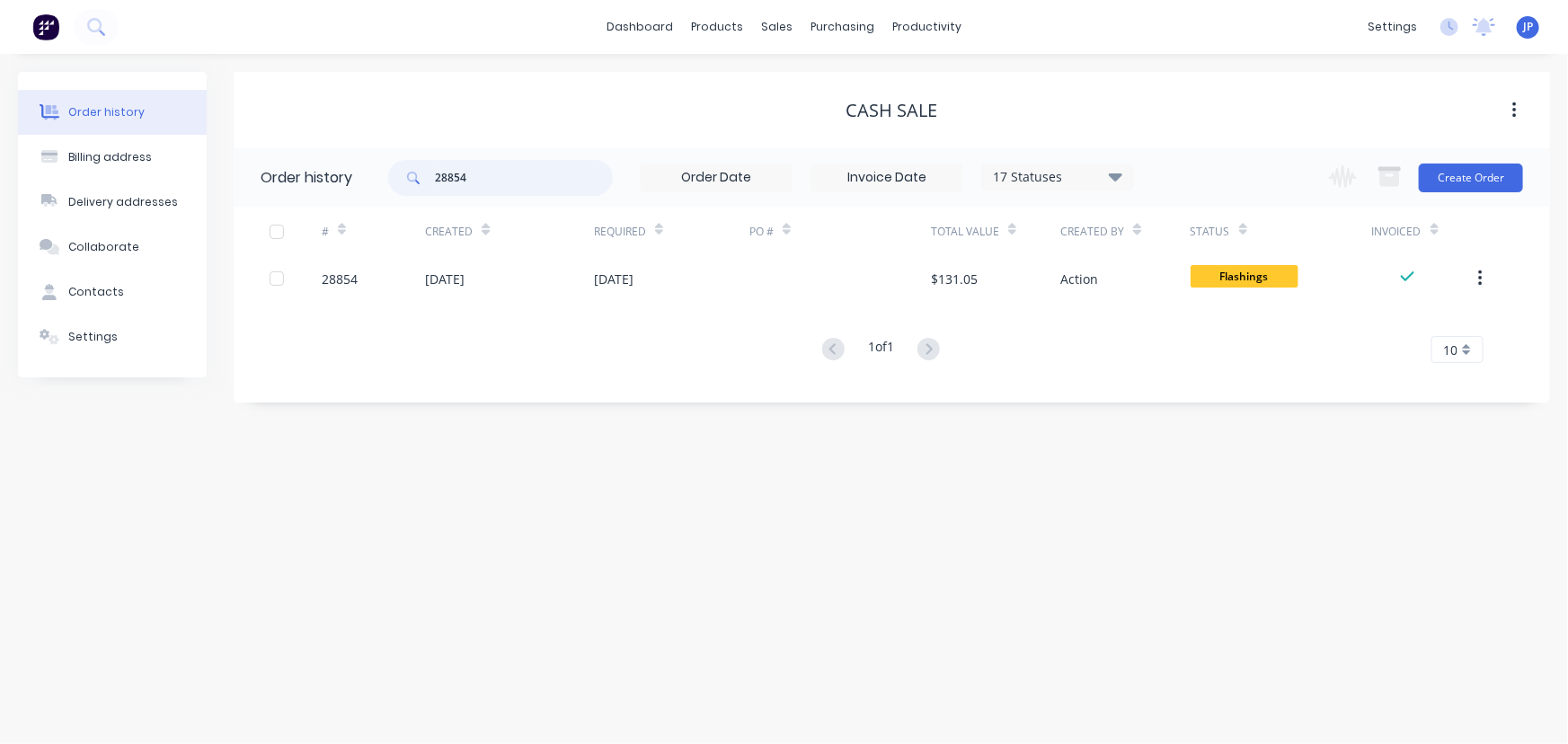
drag, startPoint x: 501, startPoint y: 170, endPoint x: 407, endPoint y: 186, distance: 95.4
click at [407, 186] on div "28854" at bounding box center [501, 178] width 225 height 36
type input "28845"
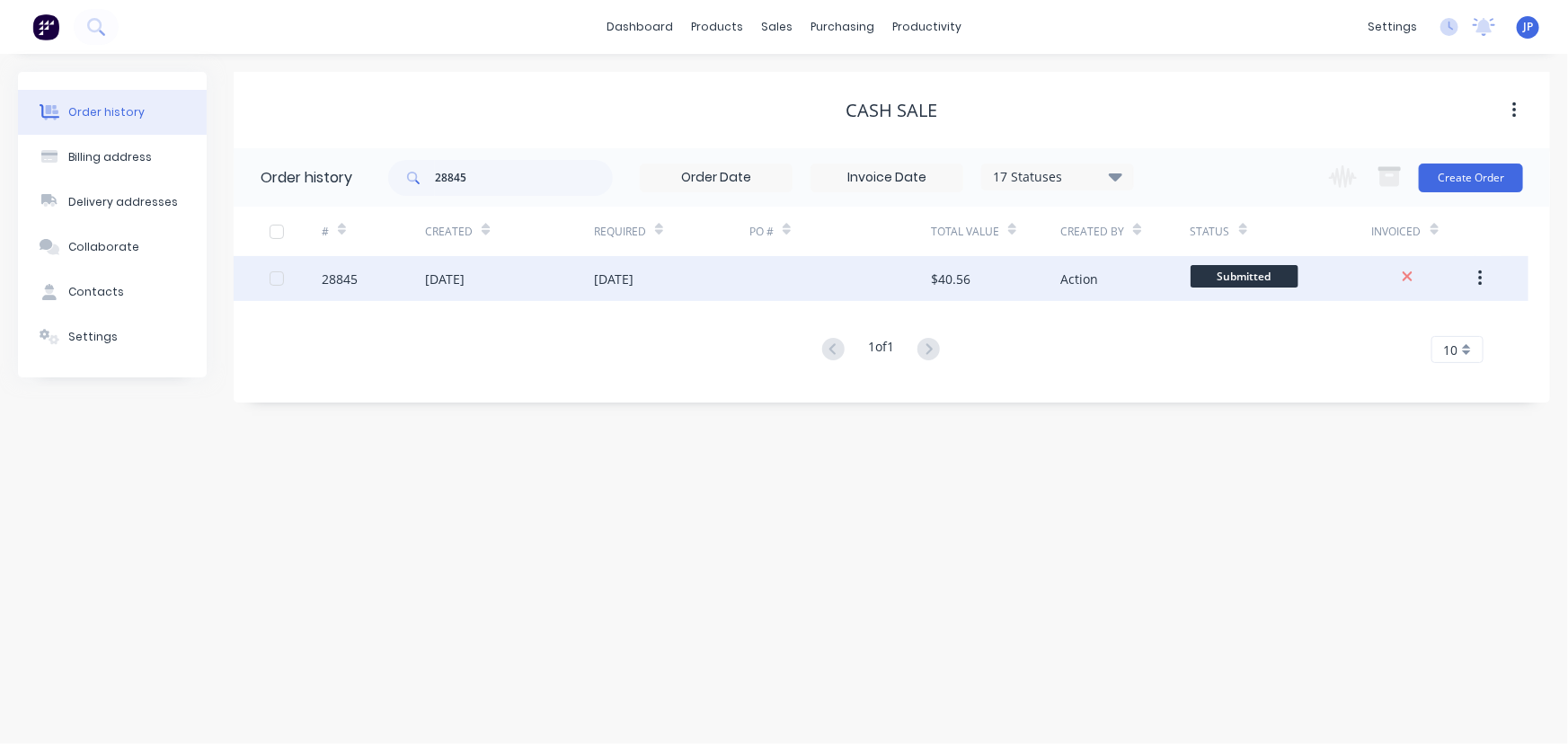
click at [448, 280] on div "[DATE]" at bounding box center [445, 279] width 40 height 19
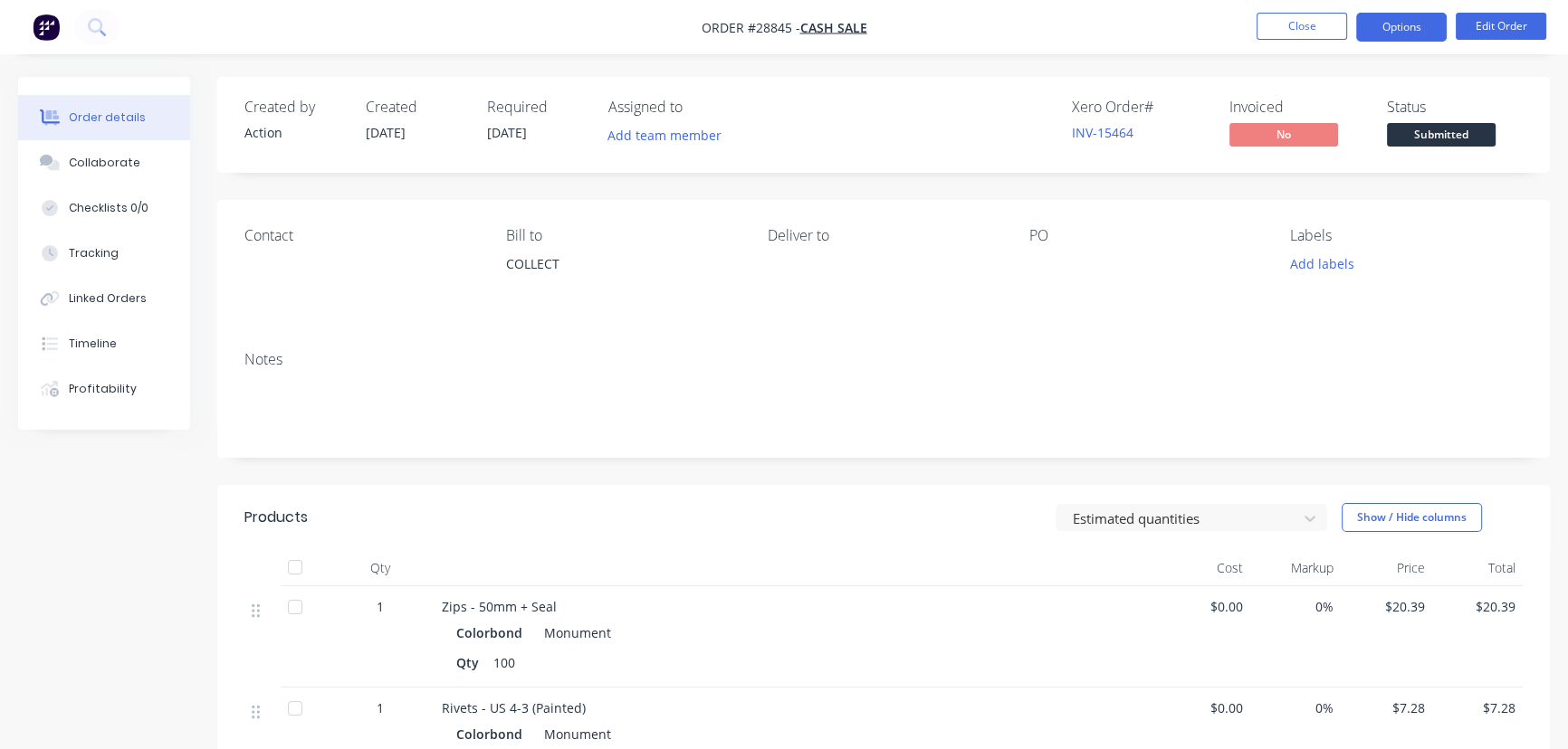
click at [1394, 30] on button "Options" at bounding box center [1401, 27] width 91 height 29
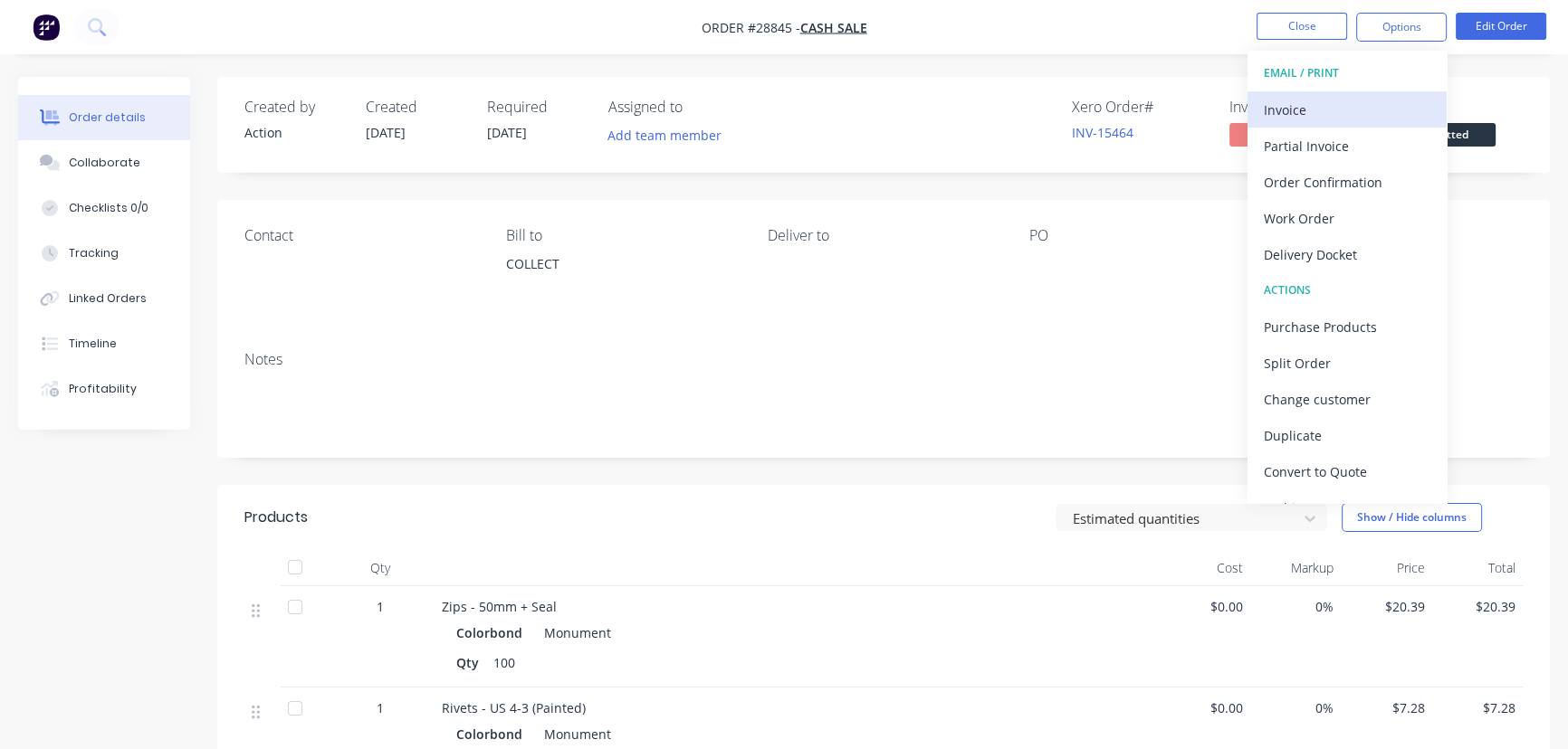
click at [1296, 99] on div "Invoice" at bounding box center [1347, 109] width 167 height 26
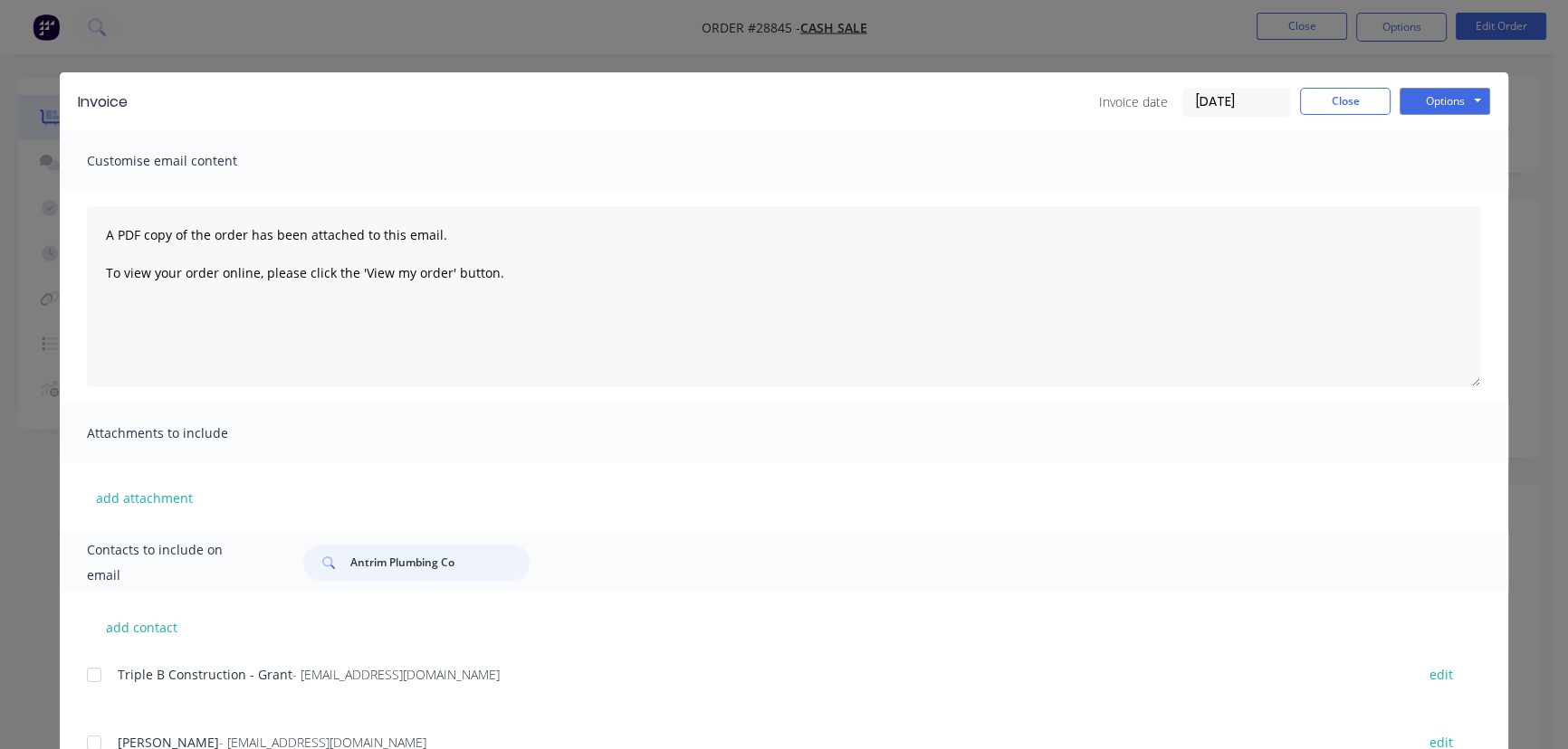
drag, startPoint x: 452, startPoint y: 564, endPoint x: 340, endPoint y: 568, distance: 112.1
click at [340, 568] on div "Antrim Plumbing Co" at bounding box center [416, 563] width 226 height 36
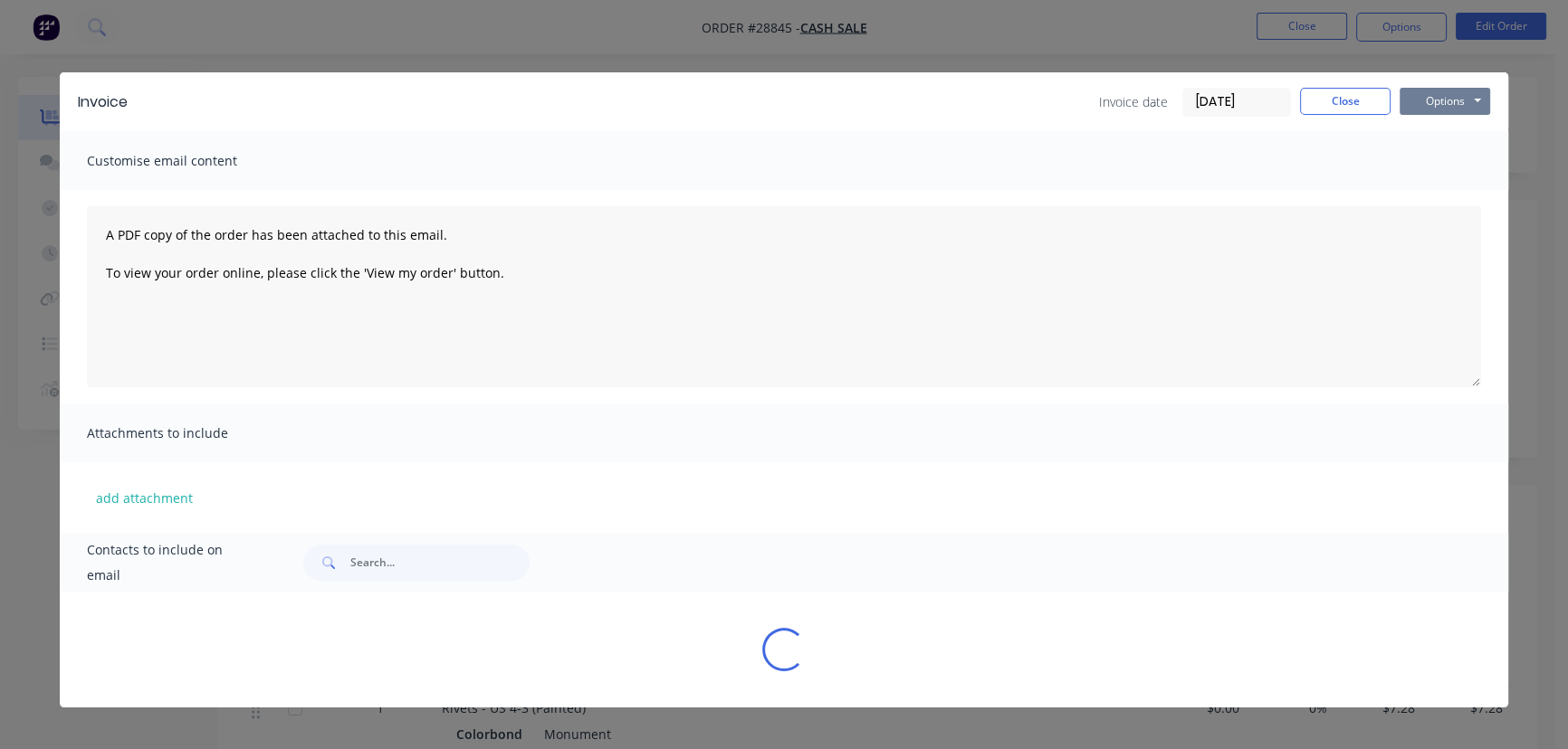
click at [1443, 105] on button "Options" at bounding box center [1445, 101] width 91 height 27
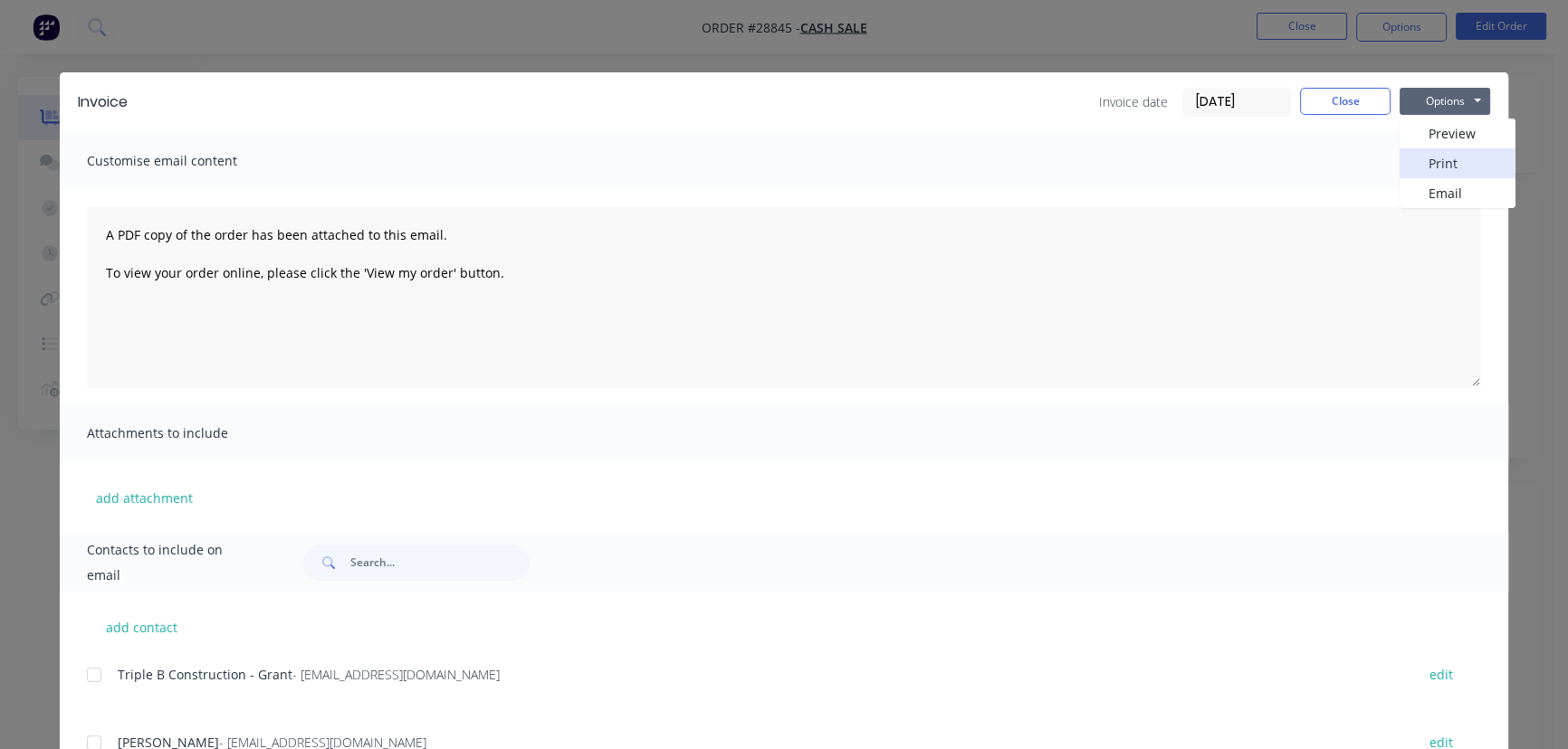
click at [1443, 159] on button "Print" at bounding box center [1457, 163] width 116 height 30
click at [1332, 98] on button "Close" at bounding box center [1345, 101] width 91 height 27
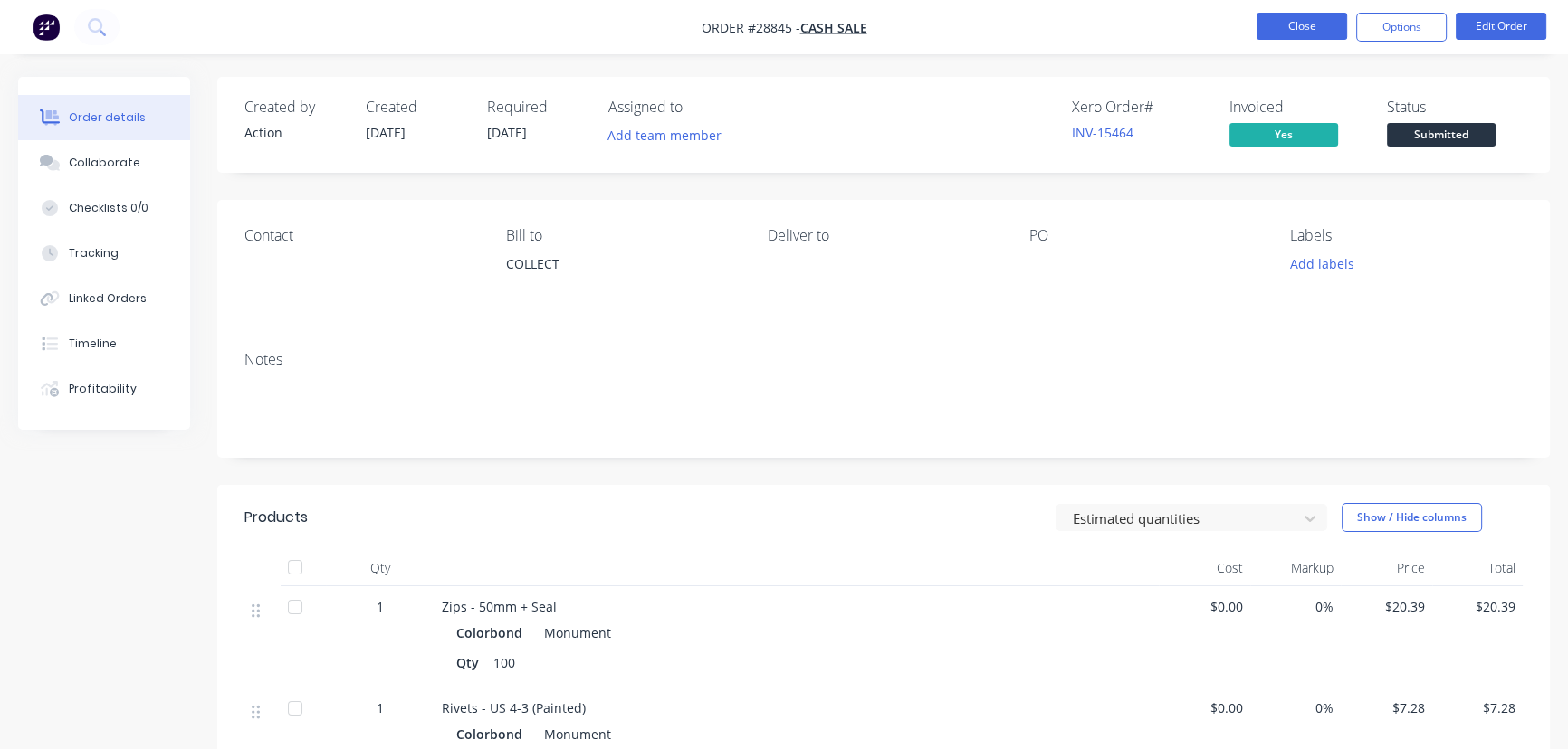
click at [1299, 30] on button "Close" at bounding box center [1302, 26] width 91 height 27
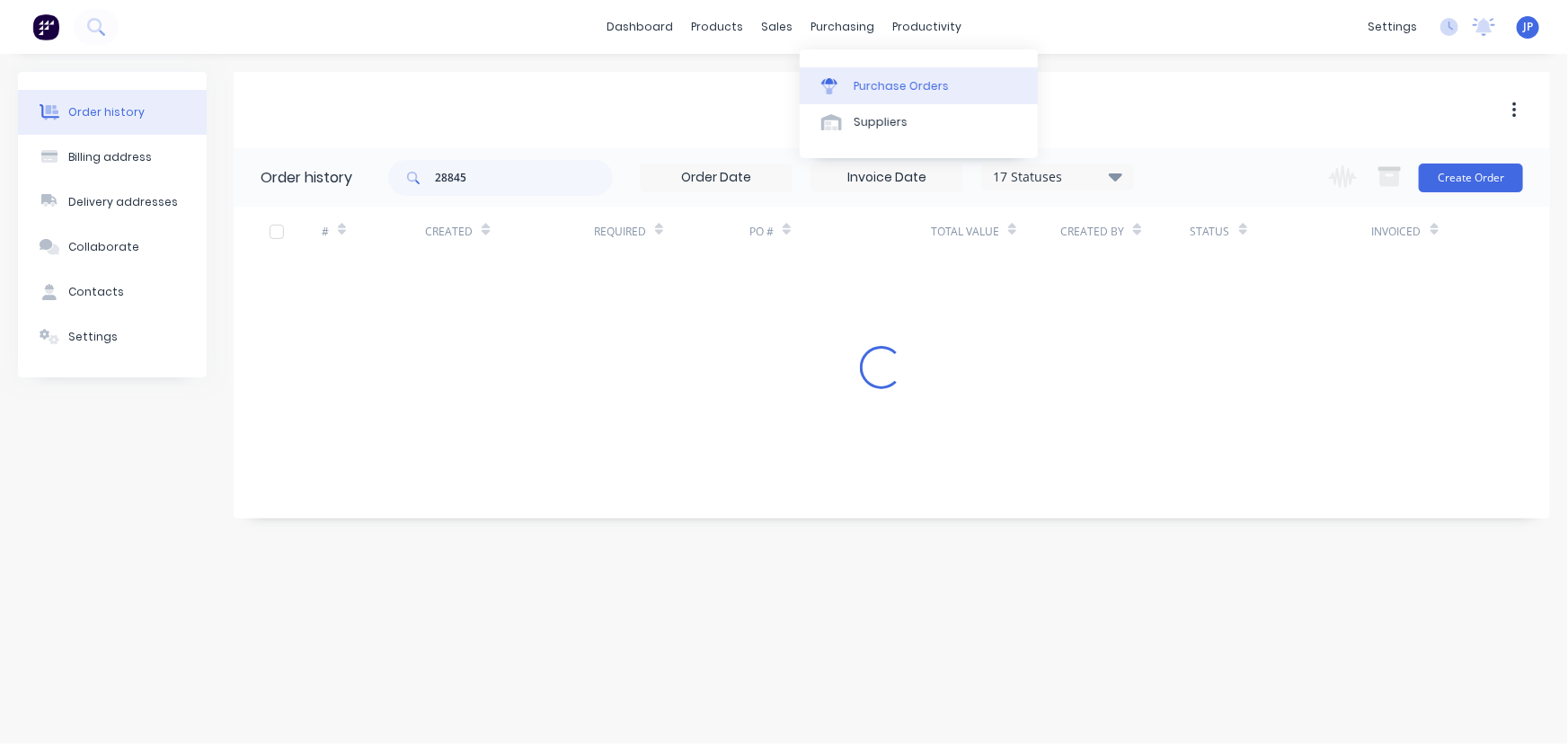
click at [870, 76] on link "Purchase Orders" at bounding box center [919, 85] width 238 height 36
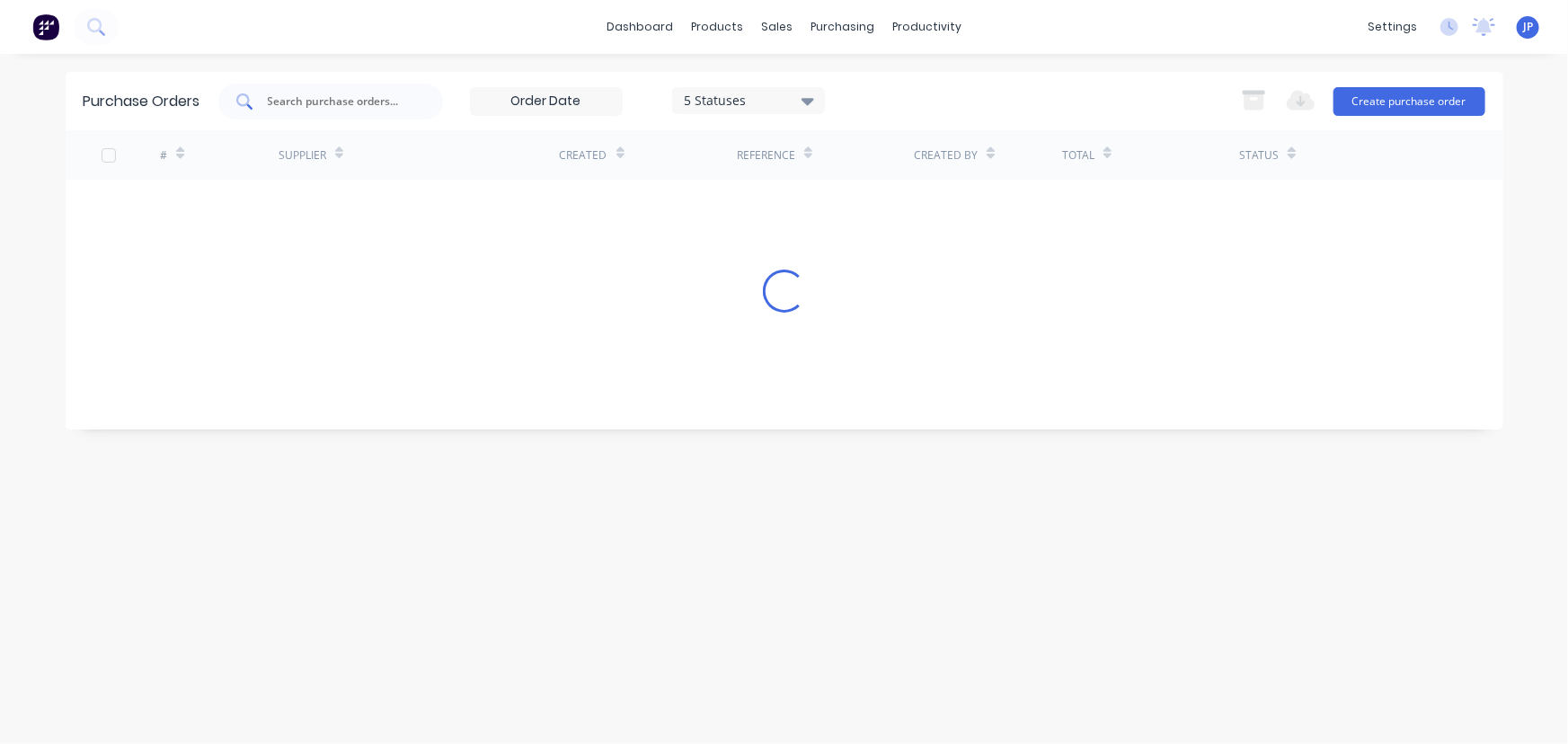
click at [305, 111] on div at bounding box center [331, 101] width 225 height 36
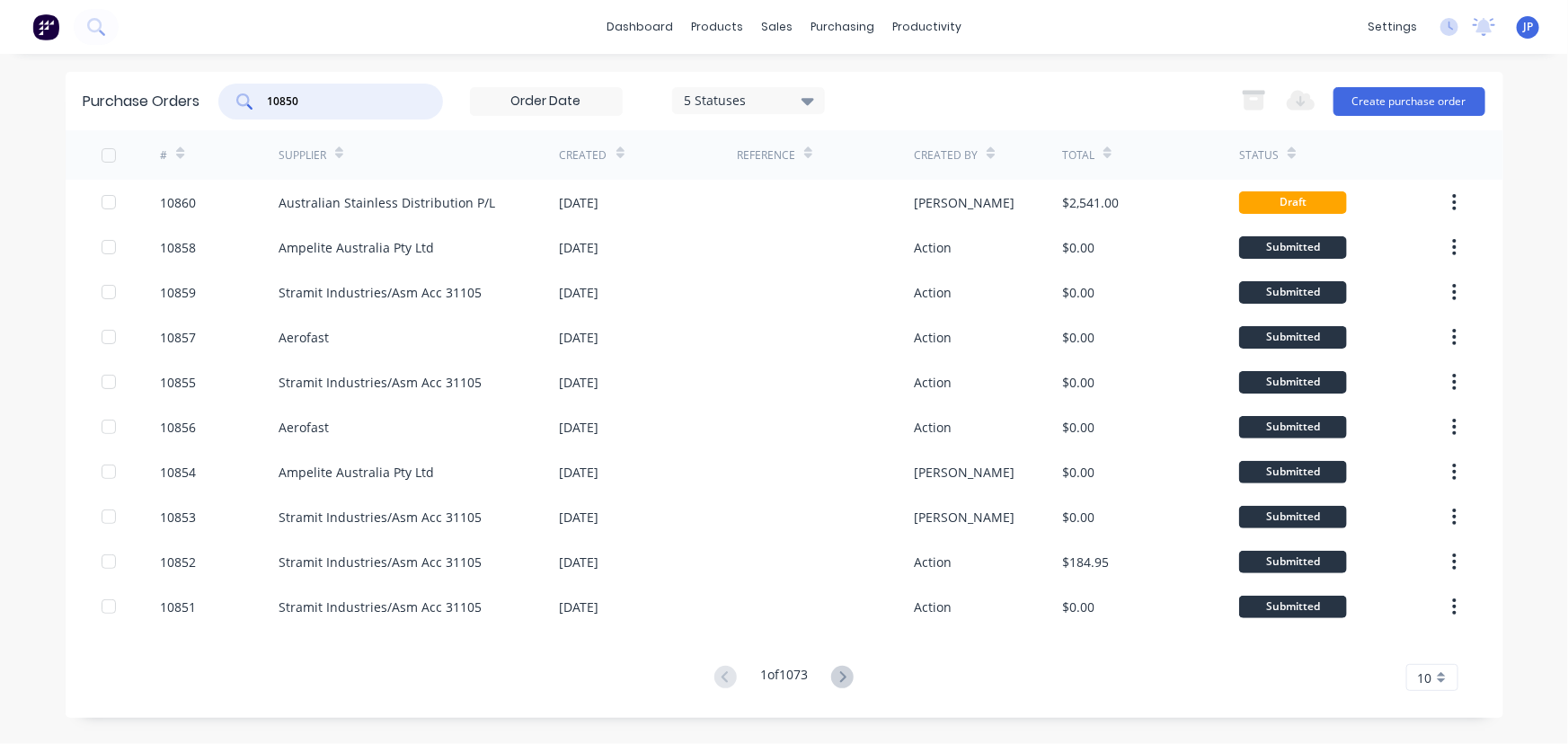
type input "10850"
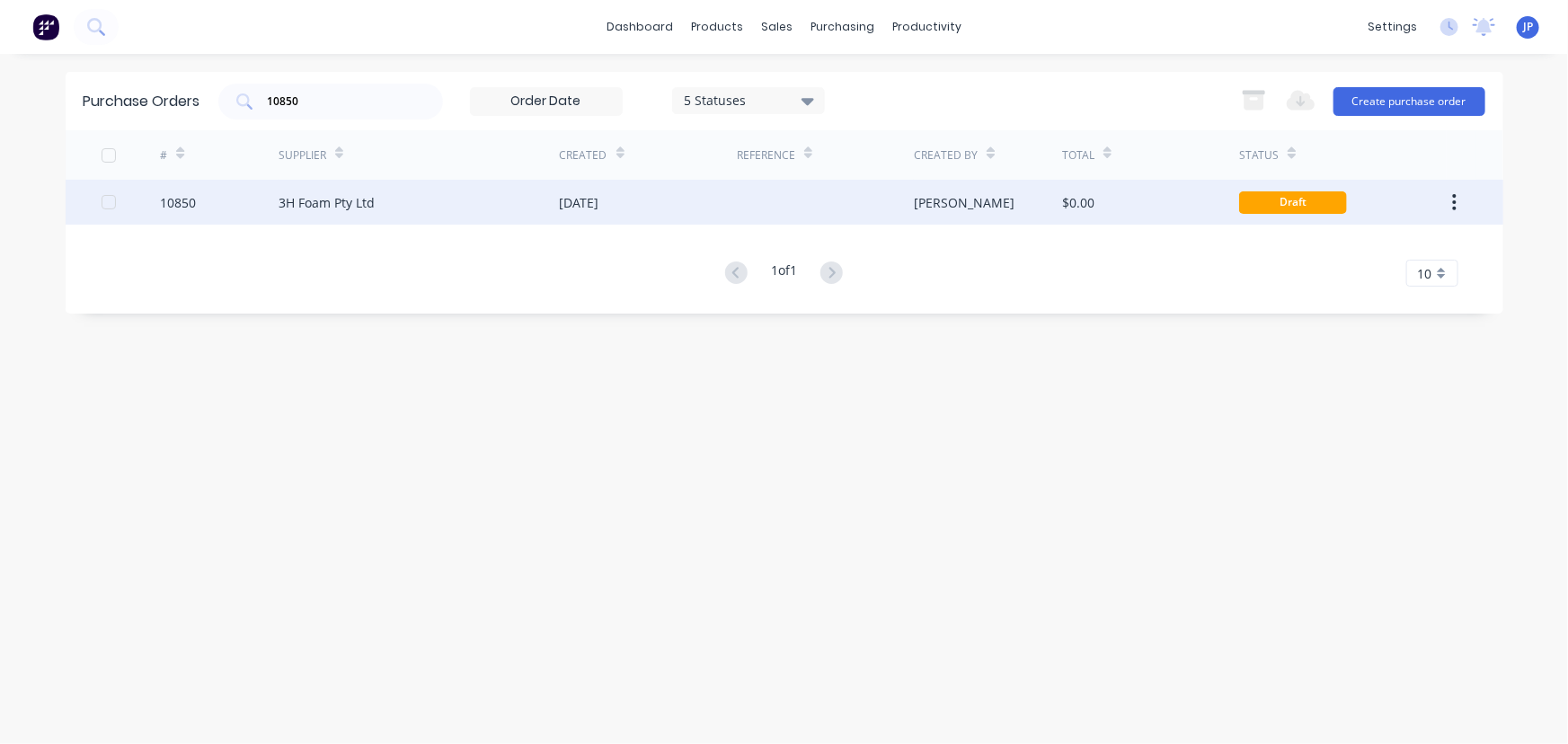
click at [320, 193] on div "3H Foam Pty Ltd" at bounding box center [327, 203] width 96 height 19
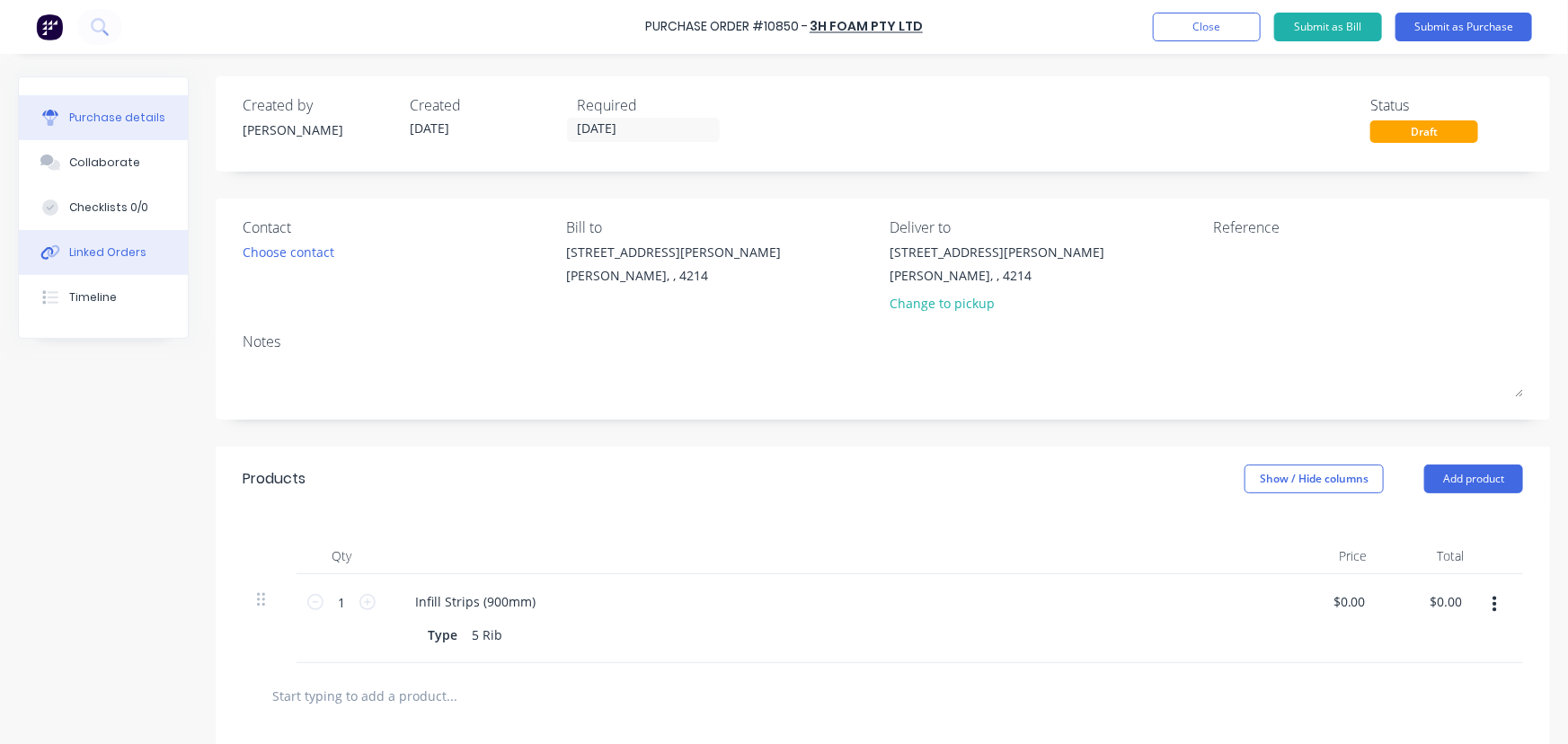
click at [137, 245] on div "Linked Orders" at bounding box center [108, 253] width 77 height 17
